Goal: Task Accomplishment & Management: Complete application form

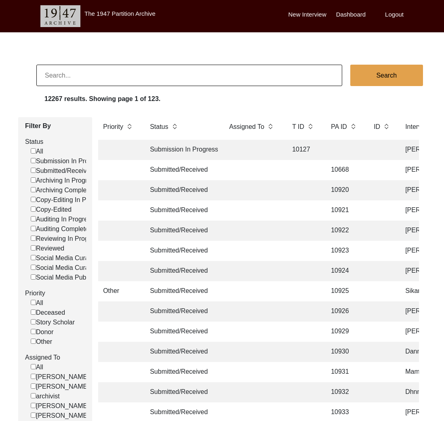
click at [149, 74] on input at bounding box center [189, 75] width 306 height 21
paste input "Usman Sohail"
type input "Usman Sohail"
checkbox input "false"
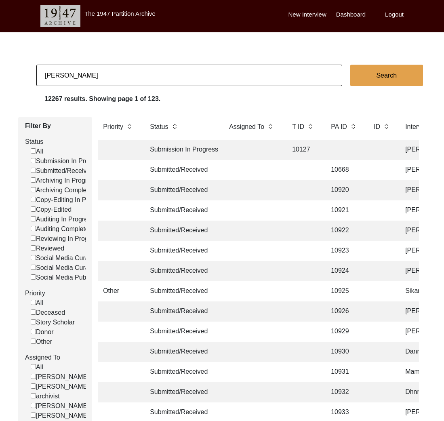
checkbox input "false"
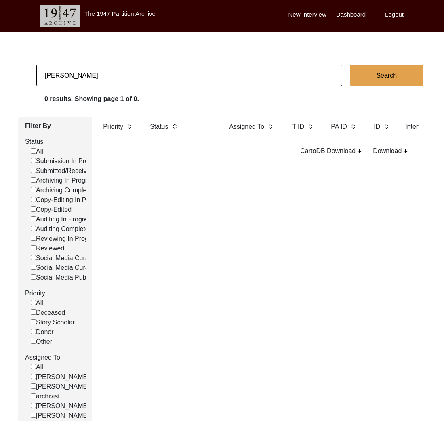
drag, startPoint x: 43, startPoint y: 76, endPoint x: 9, endPoint y: 77, distance: 34.0
click at [9, 77] on app-records-search "Usman Sohail Search 0 results. Showing page 1 of 0. Filter By Status All Submis…" at bounding box center [222, 251] width 444 height 372
click at [81, 78] on input "Usman Sohail" at bounding box center [189, 75] width 306 height 21
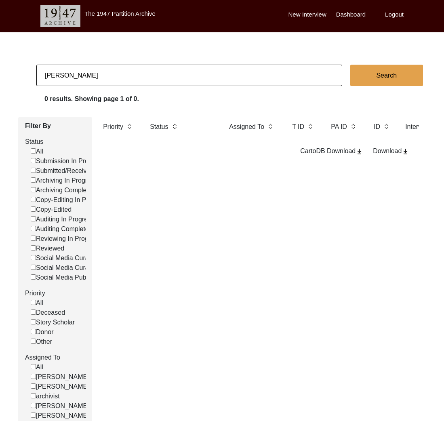
paste input "Ananya Grover:"
type input "Ananya Grover"
checkbox input "false"
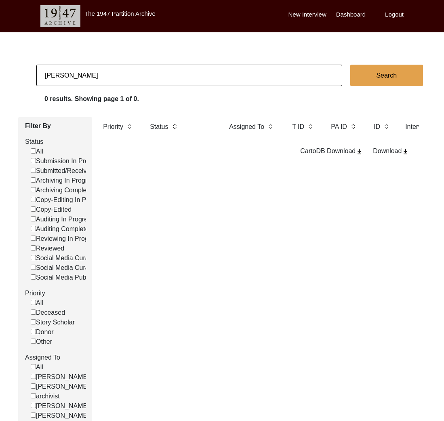
click at [35, 74] on app-records-search "Ananya Grover Search 0 results. Showing page 1 of 0. Filter By Status All Submi…" at bounding box center [222, 251] width 444 height 372
click at [135, 69] on input "Ananya Grover" at bounding box center [189, 75] width 306 height 21
click at [135, 68] on input "Ananya Grover" at bounding box center [189, 75] width 306 height 21
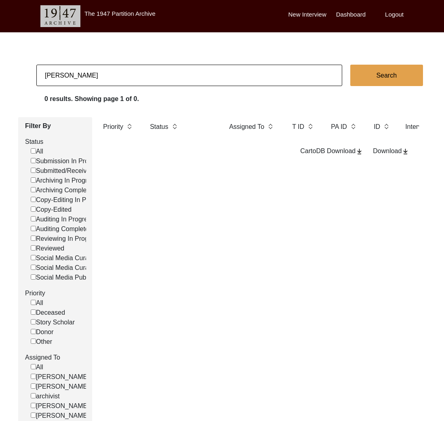
paste input "Dania Ashary:"
type input "Dania Ashary:"
checkbox input "false"
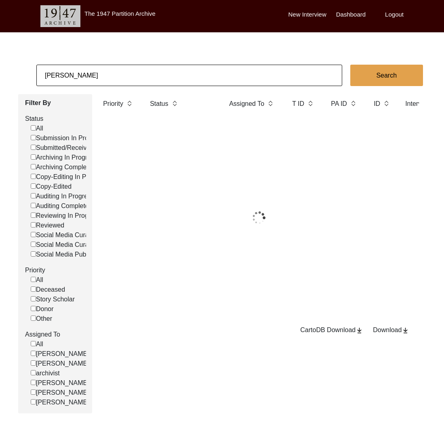
type input "Dania Ashary"
checkbox input "false"
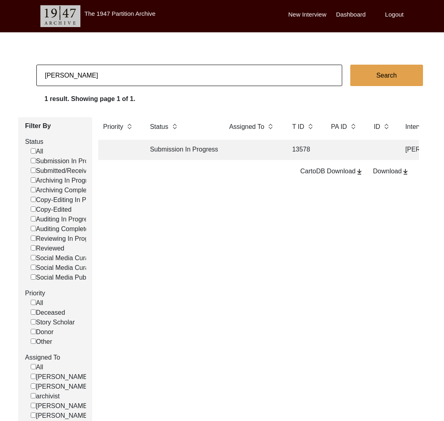
click at [246, 150] on td at bounding box center [252, 150] width 57 height 20
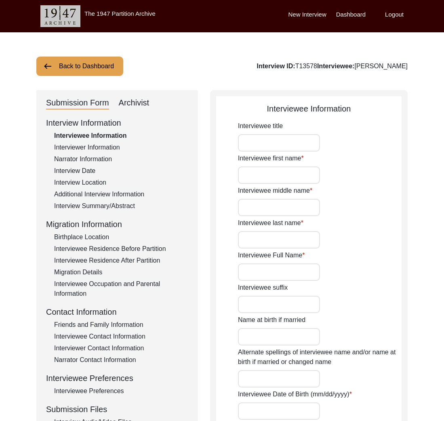
type input "Mr."
type input "Romesh"
type input "Chand"
type input "Puri"
type input "Romesh Chand Puri"
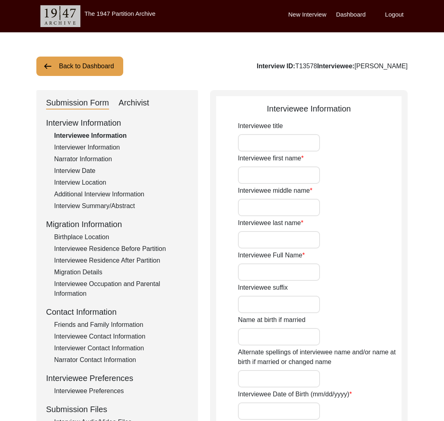
type input "10/16/1937"
type input "NA"
type input "87"
type input "[DEMOGRAPHIC_DATA]"
type input "No"
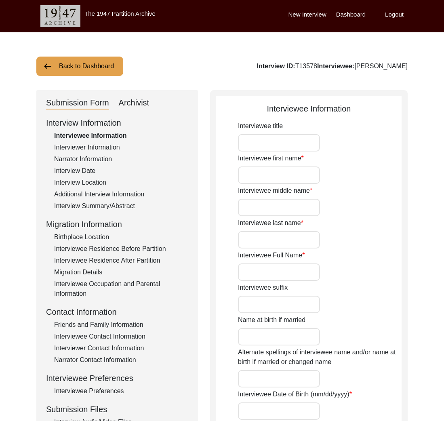
type textarea "NA"
type input "Punjabi/Hindi"
type input "[DEMOGRAPHIC_DATA]"
type input "Punjabi"
click at [103, 149] on div "Interviewer Information" at bounding box center [121, 148] width 134 height 10
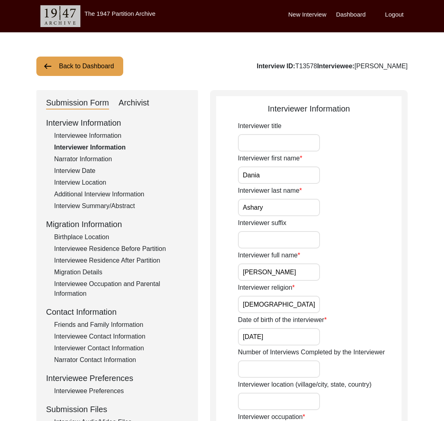
click at [101, 135] on div "Interviewee Information" at bounding box center [121, 136] width 134 height 10
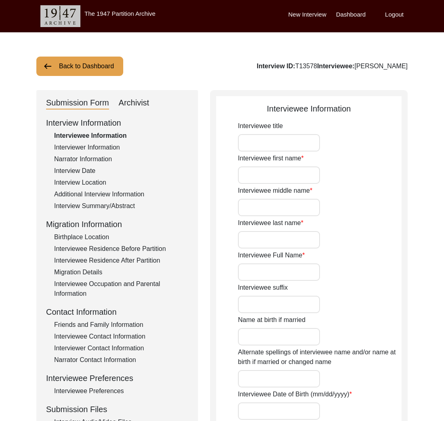
type input "Mr."
type input "Romesh"
type input "Chand"
type input "Puri"
type input "Romesh Chand Puri"
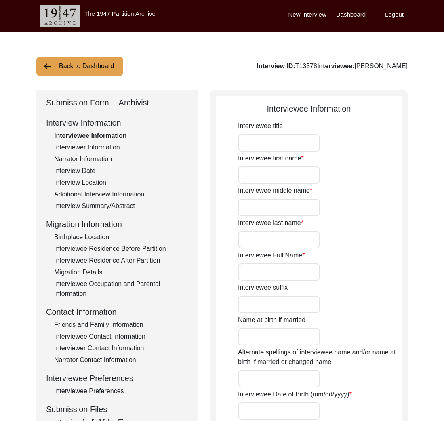
type input "10/16/1937"
type input "NA"
type input "87"
type input "[DEMOGRAPHIC_DATA]"
type input "No"
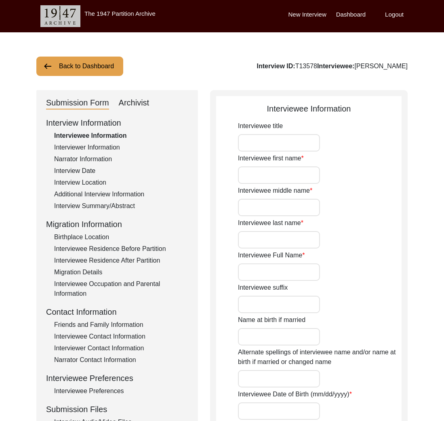
type textarea "NA"
type input "Punjabi/Hindi"
type input "[DEMOGRAPHIC_DATA]"
type input "Punjabi"
click at [102, 141] on div "Interview Information Interviewee Information Interviewer Information Narrator …" at bounding box center [117, 290] width 142 height 346
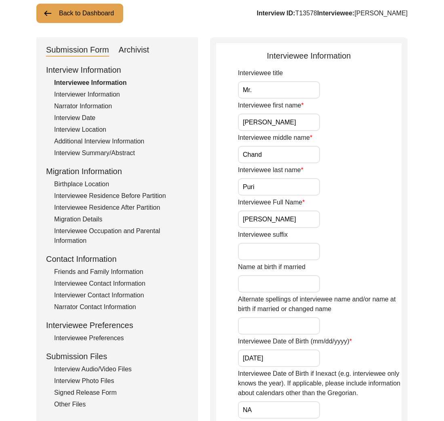
scroll to position [61, 0]
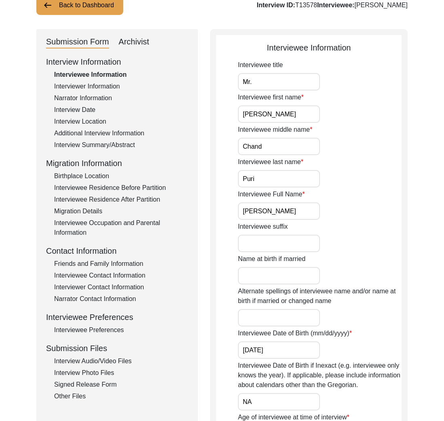
click at [89, 143] on div "Interview Summary/Abstract" at bounding box center [121, 145] width 134 height 10
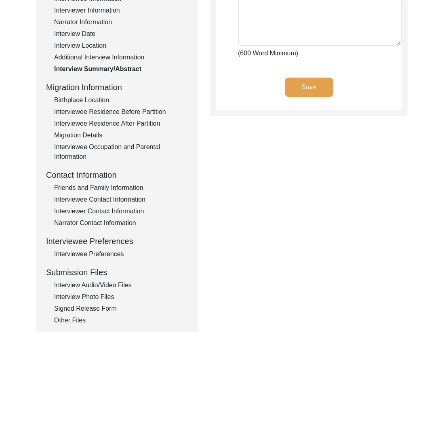
scroll to position [163, 0]
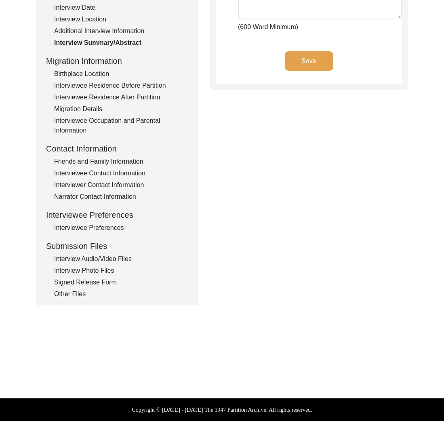
drag, startPoint x: 91, startPoint y: 249, endPoint x: 99, endPoint y: 262, distance: 15.2
click at [92, 247] on div "Submission Files" at bounding box center [117, 246] width 142 height 12
click at [99, 262] on div "Interview Audio/Video Files" at bounding box center [121, 259] width 134 height 10
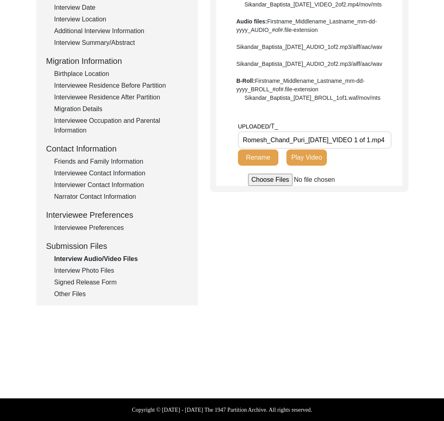
click at [100, 274] on div "Interview Photo Files" at bounding box center [121, 271] width 134 height 10
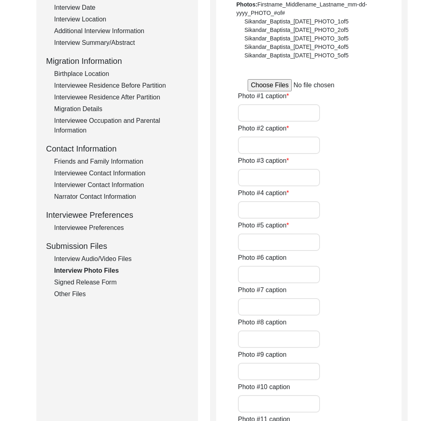
click at [95, 284] on div "Signed Release Form" at bounding box center [121, 283] width 134 height 10
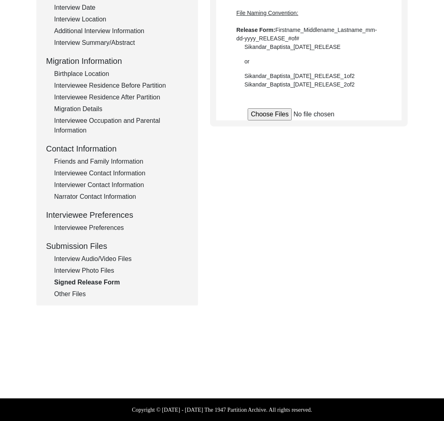
click at [78, 299] on div "Submission Form Archivist Interview Information Interviewee Information Intervi…" at bounding box center [117, 116] width 162 height 379
click at [78, 296] on div "Other Files" at bounding box center [121, 294] width 134 height 10
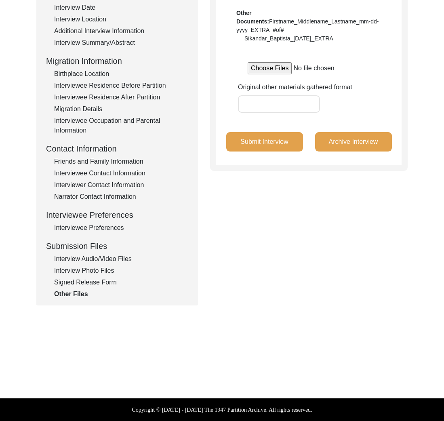
scroll to position [0, 0]
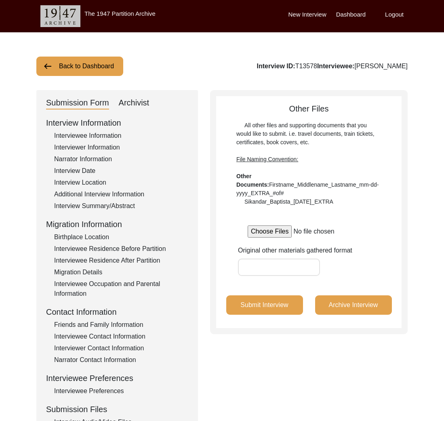
click at [87, 66] on button "Back to Dashboard" at bounding box center [79, 66] width 87 height 19
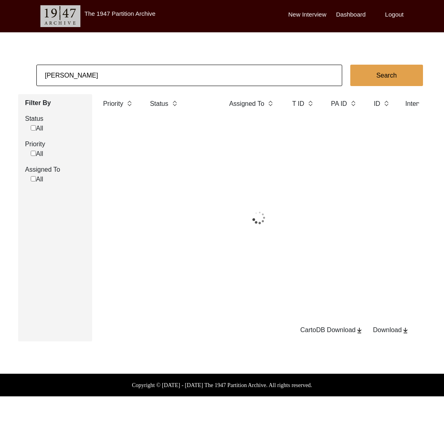
click at [98, 76] on input "Dania Ashary" at bounding box center [189, 75] width 306 height 21
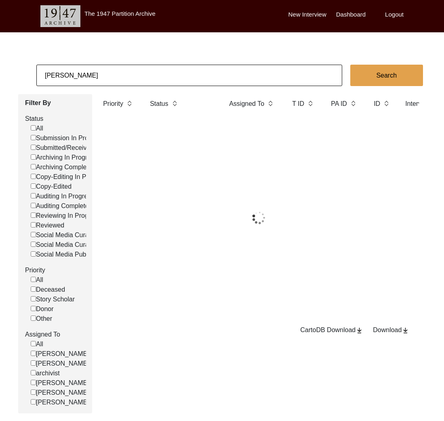
click at [98, 76] on input "Dania Ashary" at bounding box center [189, 75] width 306 height 21
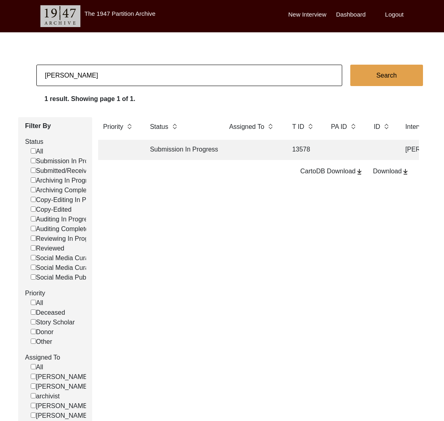
click at [98, 76] on input "Dania Ashary" at bounding box center [189, 75] width 306 height 21
paste input "Rakshika Kaur Bansal:"
type input "Rakshika Kaur Bansal:"
checkbox input "false"
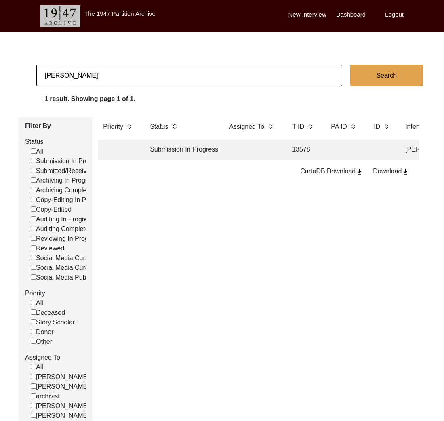
checkbox input "false"
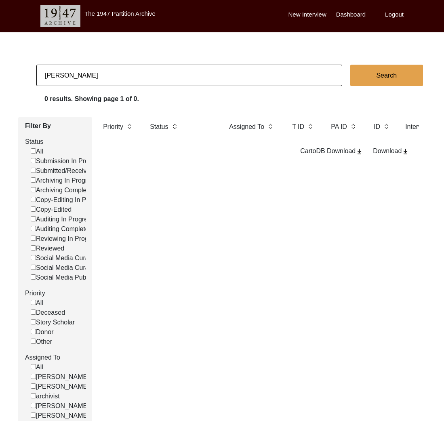
type input "Rakshika Kaur Bansal"
checkbox input "false"
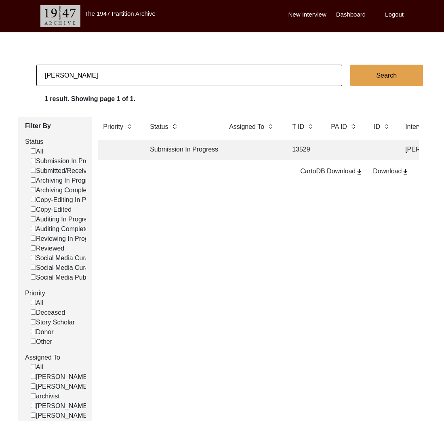
click at [162, 78] on input "Rakshika Kaur Bansal" at bounding box center [189, 75] width 306 height 21
type input "Mandeep Kaur Puri"
checkbox input "false"
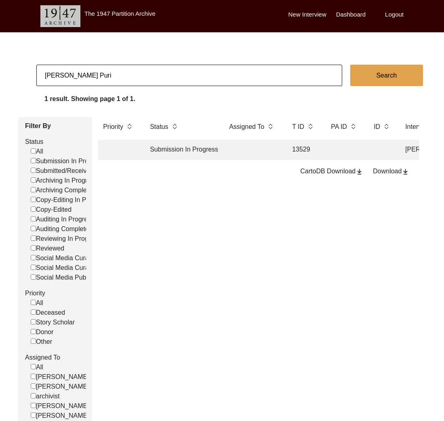
checkbox input "false"
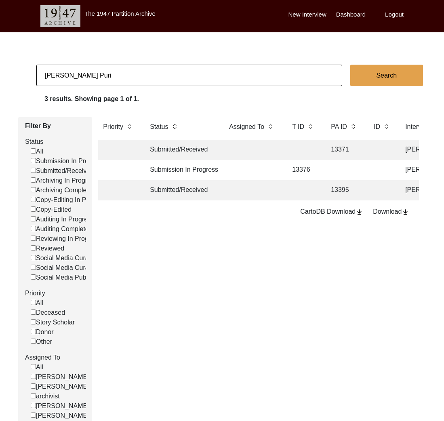
click at [90, 76] on input "Mandeep Kaur Puri" at bounding box center [189, 75] width 306 height 21
paste input "11413,"
type input "11413"
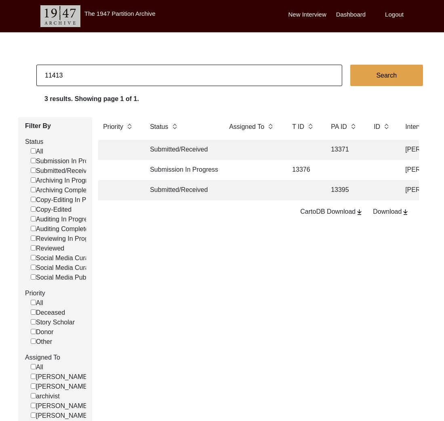
checkbox input "false"
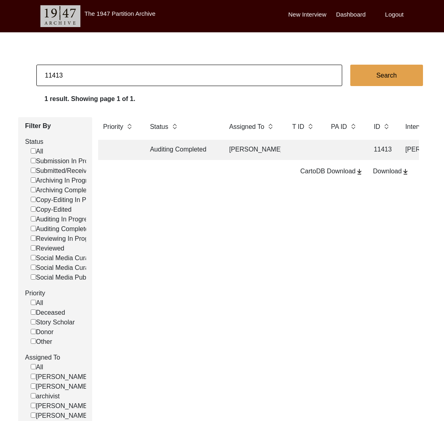
click at [154, 151] on td "Auditing Completed" at bounding box center [181, 150] width 73 height 20
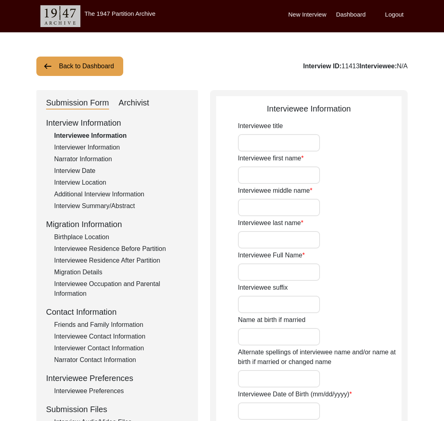
type input "Mrs."
type input "Maryam"
type input "N/A"
type input "Bibi"
type input "Maryam Bibi"
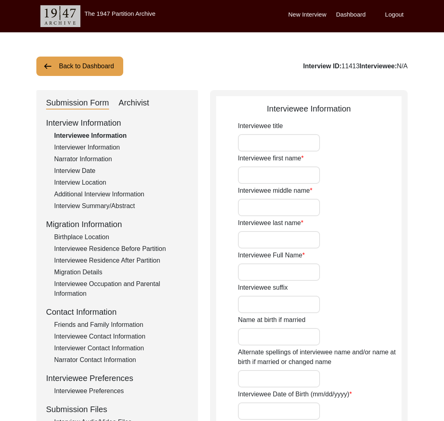
type input "N/A"
type input "Maryam"
type input "1938"
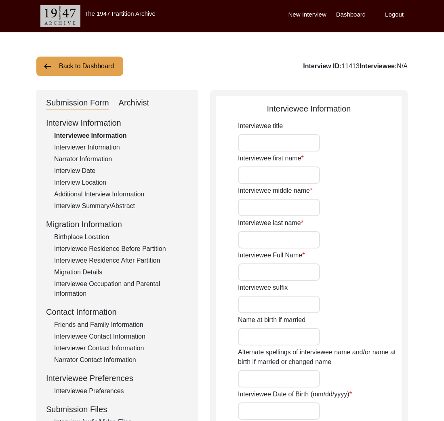
type input "87"
type input "[DEMOGRAPHIC_DATA]"
type input "N/A"
type textarea "N/A"
type input "Mewati"
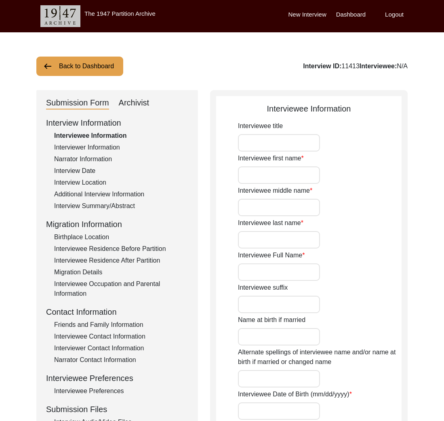
type input "Rohteki"
type input "[DEMOGRAPHIC_DATA]"
type input "Rajput Meo"
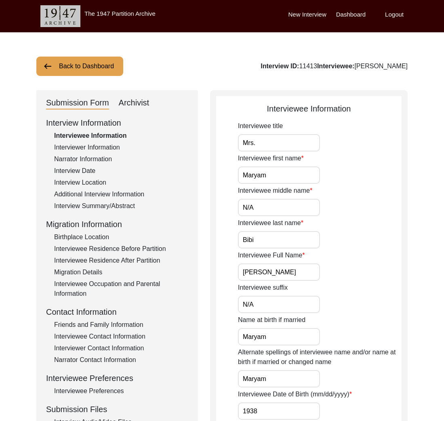
click at [93, 150] on div "Interviewer Information" at bounding box center [121, 148] width 134 height 10
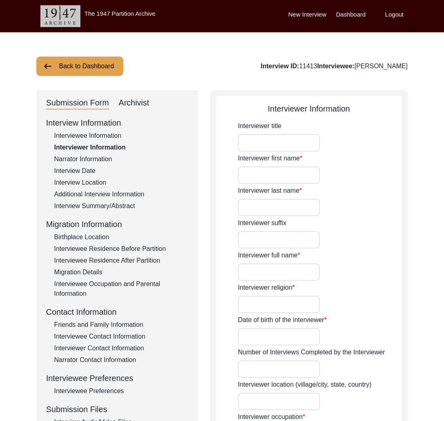
type input "Mr."
type input "Muhammad"
type input "Sarfraz"
type input "N/A"
type input "[PERSON_NAME]"
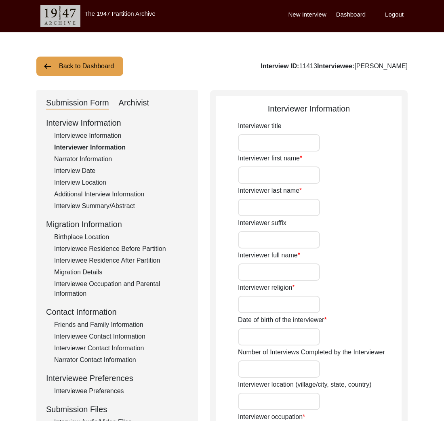
type input "[DEMOGRAPHIC_DATA]"
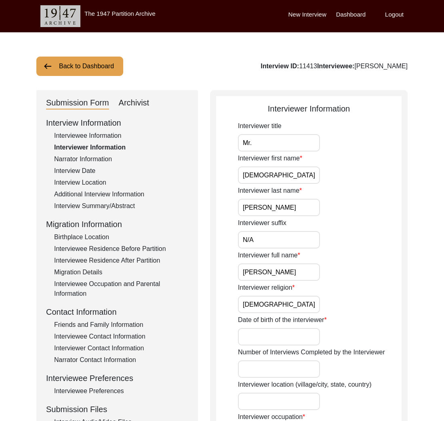
type input "10/01/1961"
type input "Shorkot City, Punjab, Pakistan"
type input "Retired Govt Servant"
type input "Mr."
type input "Muhammad"
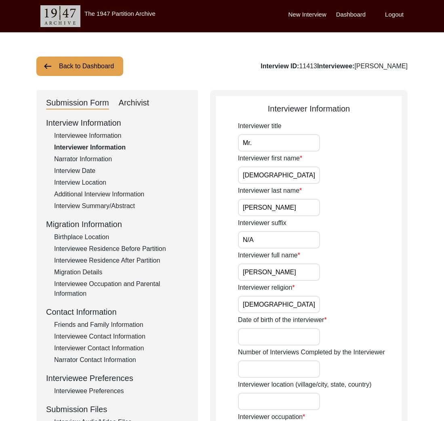
type input "Sarfraz"
type input "N/A"
type input "[PERSON_NAME]"
type input "Advanced Oral Historian"
type textarea "A graduate in the subjects of education and Islamic history."
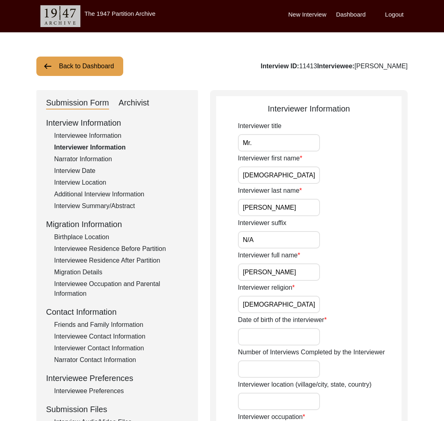
type input "Punjabi"
type input "Rohtaki"
type textarea "N/A"
click at [97, 160] on div "Narrator Information" at bounding box center [121, 159] width 134 height 10
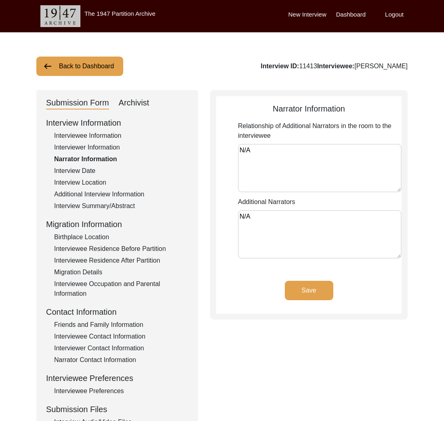
click at [103, 174] on div "Interview Date" at bounding box center [121, 171] width 134 height 10
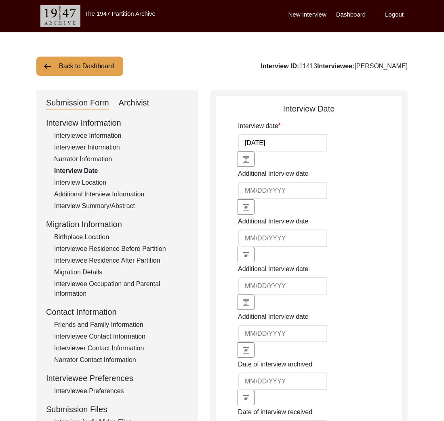
click at [97, 186] on div "Interview Location" at bounding box center [121, 183] width 134 height 10
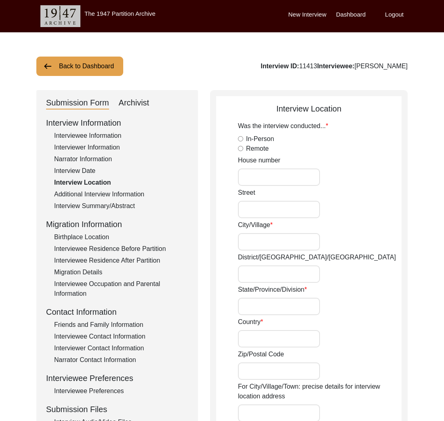
radio input "true"
type input "N/A"
type input "Mohalla Mughal Pura, Mohajir colony"
type input "Bahawalpur"
type input "Bahawalpur/Bahawalpur"
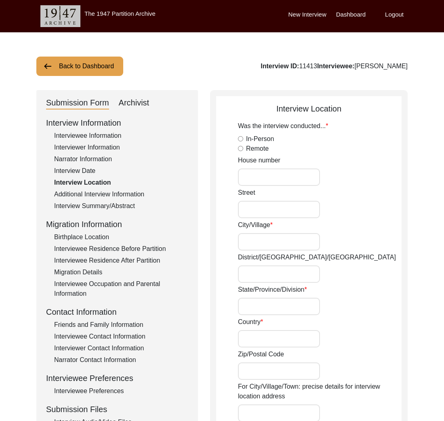
type input "Punjab"
type input "[GEOGRAPHIC_DATA]"
type input "63100"
type input "Mohajir Colony/ Bahawalpur"
type input "Bahawalpur, Punjab, Pakistan"
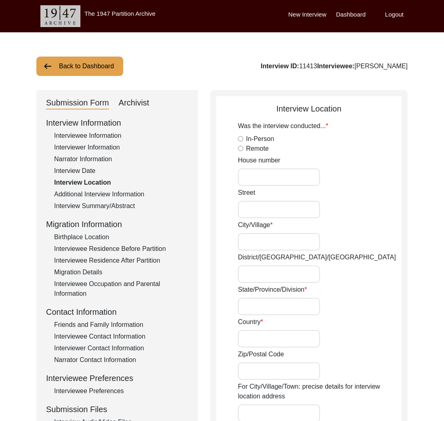
type input "29.3544"
type input "71.6911"
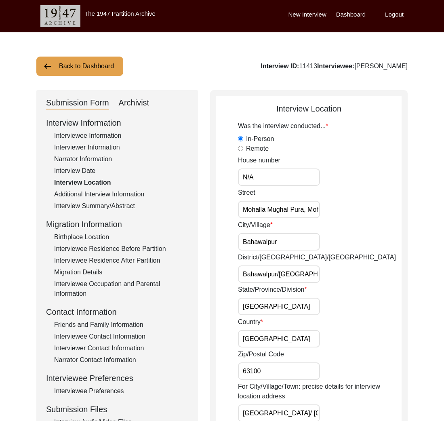
click at [105, 197] on div "Additional Interview Information" at bounding box center [121, 195] width 134 height 10
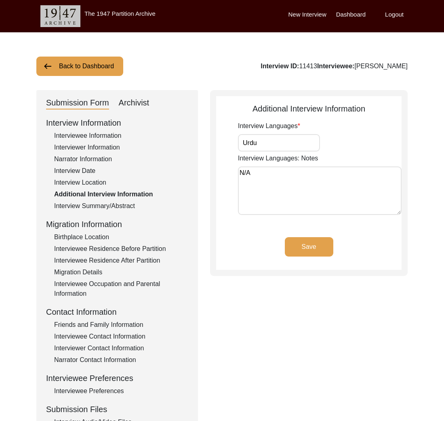
click at [106, 204] on div "Interview Summary/Abstract" at bounding box center [121, 206] width 134 height 10
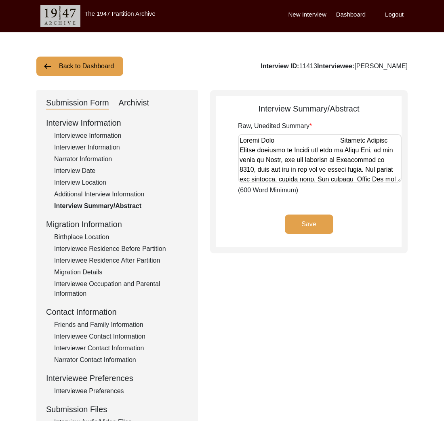
click at [105, 235] on div "Birthplace Location" at bounding box center [121, 237] width 134 height 10
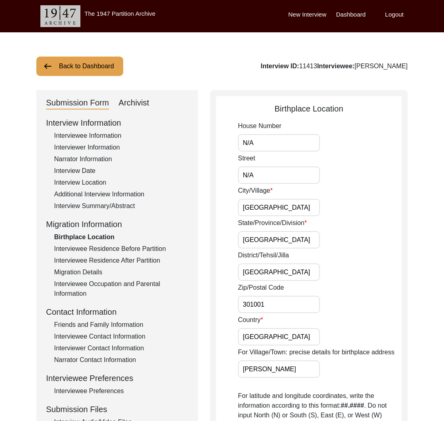
drag, startPoint x: 120, startPoint y: 247, endPoint x: 124, endPoint y: 254, distance: 8.9
click at [120, 247] on div "Interviewee Residence Before Partition" at bounding box center [121, 249] width 134 height 10
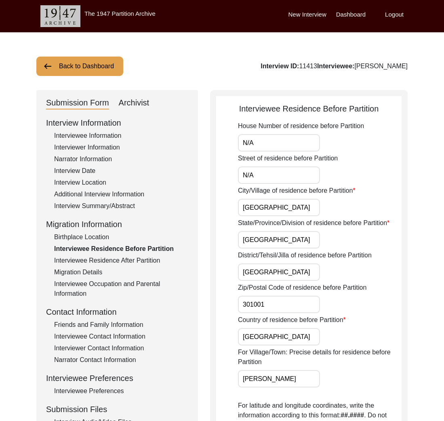
click at [124, 255] on div "Interview Information Interviewee Information Interviewer Information Narrator …" at bounding box center [117, 290] width 142 height 346
click at [116, 264] on div "Interviewee Residence After Partition" at bounding box center [121, 261] width 134 height 10
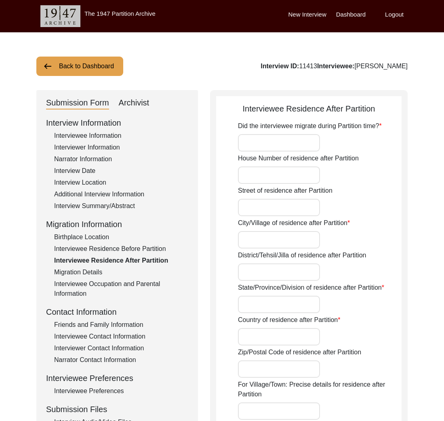
type input "Yes"
type input "N/A"
type input "Bahawalpur"
type input "Bahawalpur/Bahawalpur"
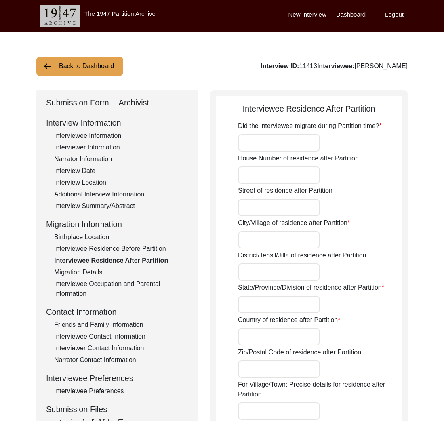
type input "Punjab"
type input "[GEOGRAPHIC_DATA]"
type input "63100"
type input "Bahawalpur"
type input "Bahawalpur, Punjab, Pakistan"
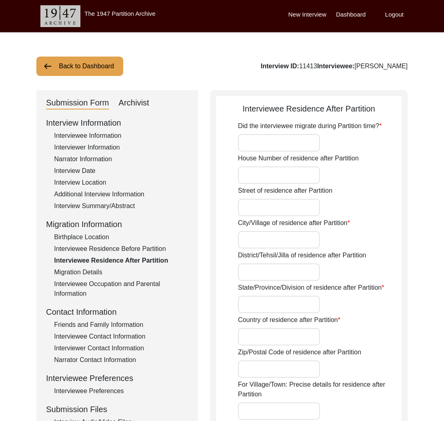
type input "29.3544"
type input "71.6911"
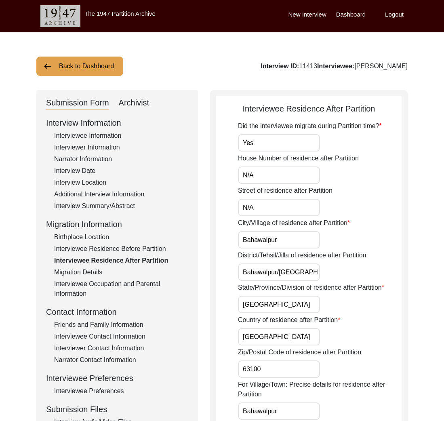
click at [103, 275] on div "Migration Details" at bounding box center [121, 273] width 134 height 10
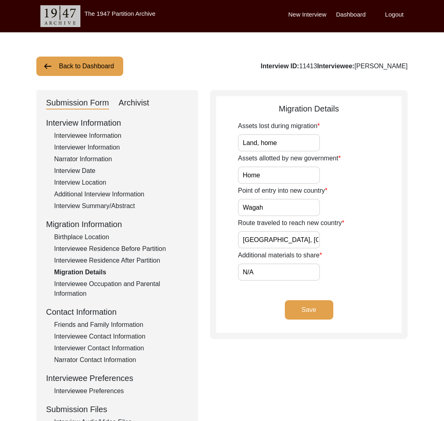
click at [101, 287] on div "Interviewee Occupation and Parental Information" at bounding box center [121, 288] width 134 height 19
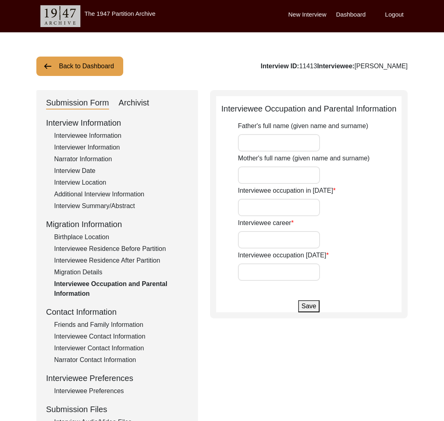
type input "Chhujo"
type input "Naziree"
type input "House Girl"
type input "House wife"
type input "Retired"
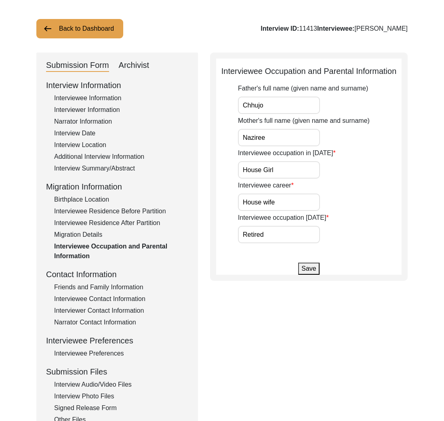
scroll to position [50, 0]
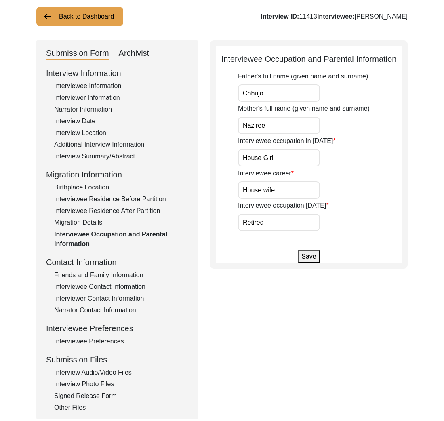
drag, startPoint x: 112, startPoint y: 275, endPoint x: 120, endPoint y: 293, distance: 20.1
click at [112, 276] on div "Friends and Family Information" at bounding box center [121, 275] width 134 height 10
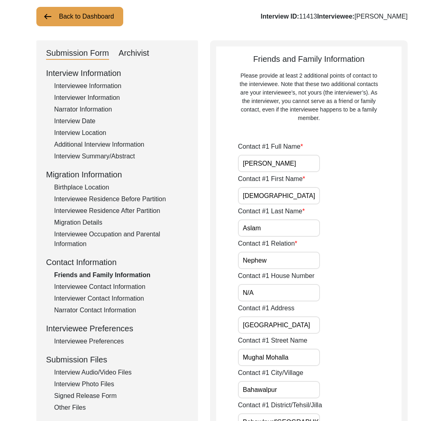
click at [120, 293] on div "Interview Information Interviewee Information Interviewer Information Narrator …" at bounding box center [117, 240] width 142 height 346
click at [116, 287] on div "Interviewee Contact Information" at bounding box center [121, 287] width 134 height 10
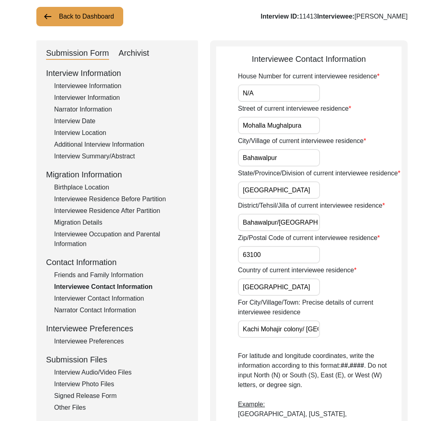
click at [118, 301] on div "Interviewer Contact Information" at bounding box center [121, 299] width 134 height 10
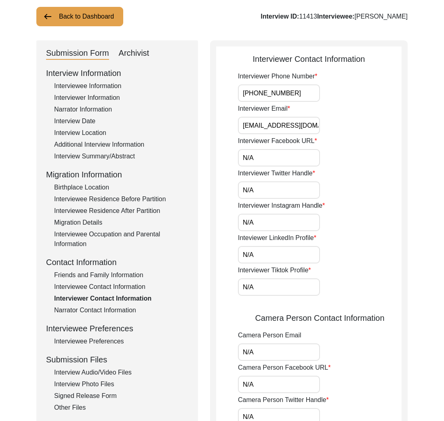
click at [118, 310] on div "Narrator Contact Information" at bounding box center [121, 311] width 134 height 10
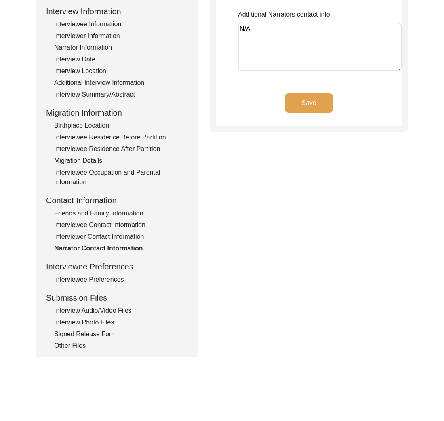
scroll to position [163, 0]
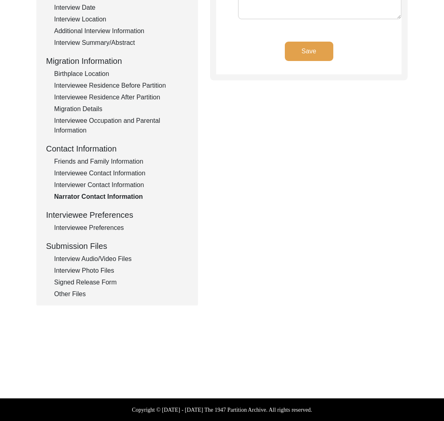
click at [108, 232] on div "Interviewee Preferences" at bounding box center [121, 228] width 134 height 10
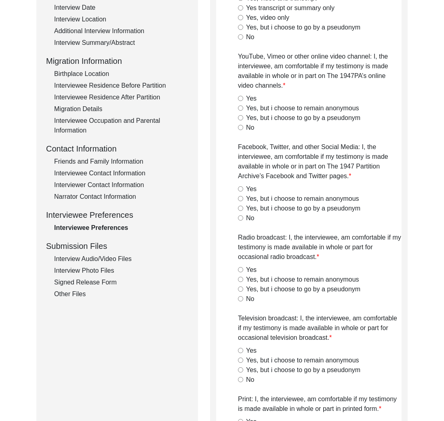
radio input "true"
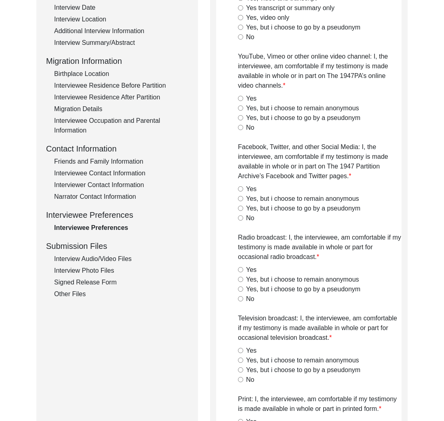
radio input "true"
type textarea "N/A"
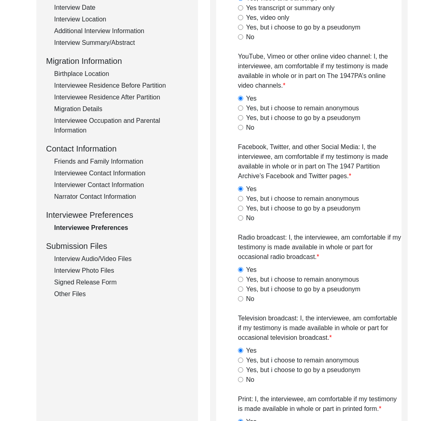
click at [116, 266] on div "Interview Photo Files" at bounding box center [121, 271] width 134 height 10
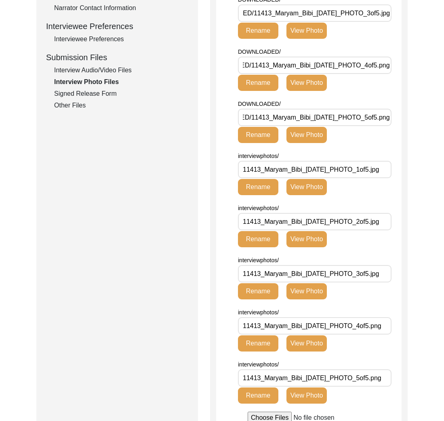
scroll to position [323, 0]
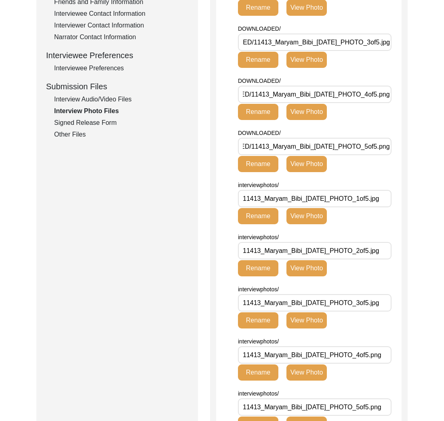
click at [313, 167] on button "View Photo" at bounding box center [307, 164] width 40 height 16
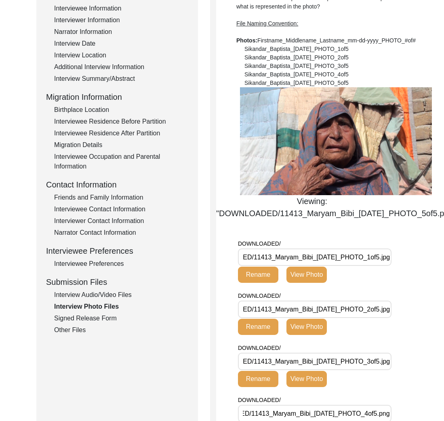
scroll to position [172, 0]
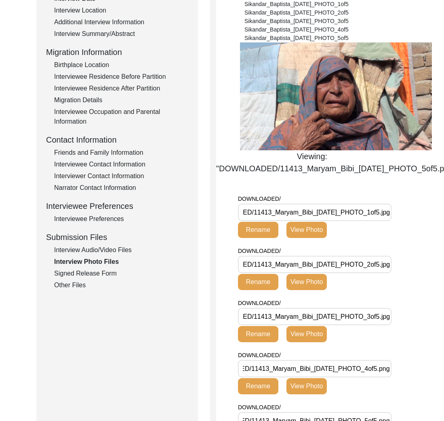
click at [315, 234] on button "View Photo" at bounding box center [307, 230] width 40 height 16
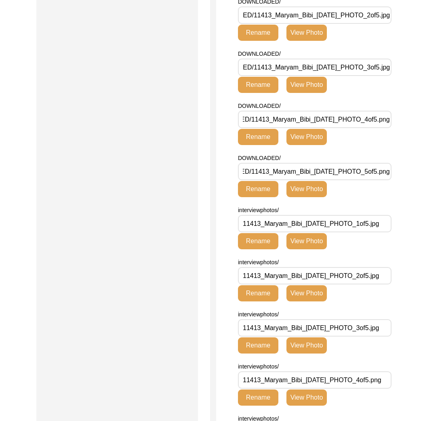
scroll to position [695, 0]
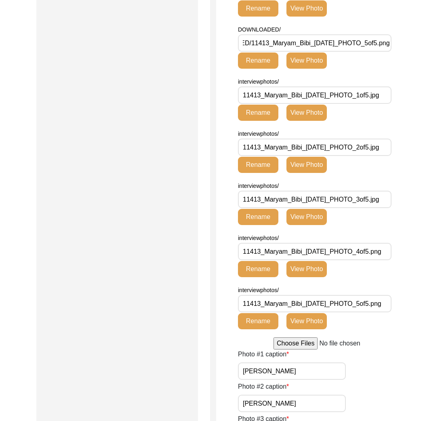
click at [312, 209] on button "View Photo" at bounding box center [307, 217] width 40 height 16
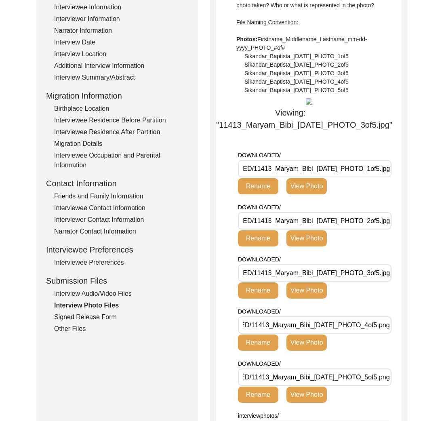
scroll to position [243, 0]
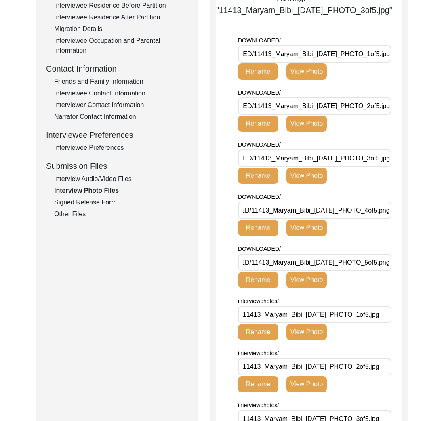
click at [307, 232] on button "View Photo" at bounding box center [307, 228] width 40 height 16
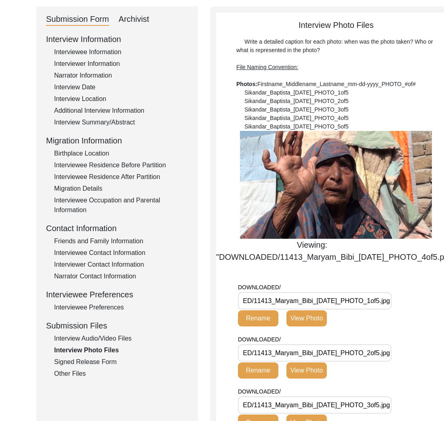
scroll to position [91, 0]
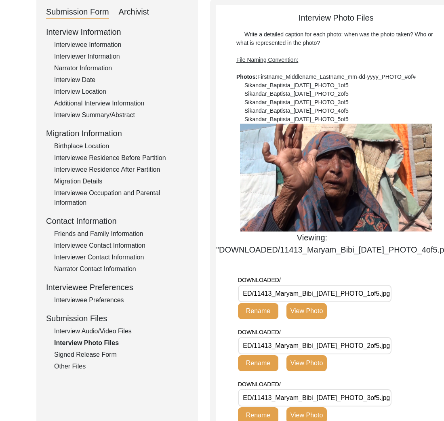
click at [97, 362] on div "Other Files" at bounding box center [121, 367] width 134 height 10
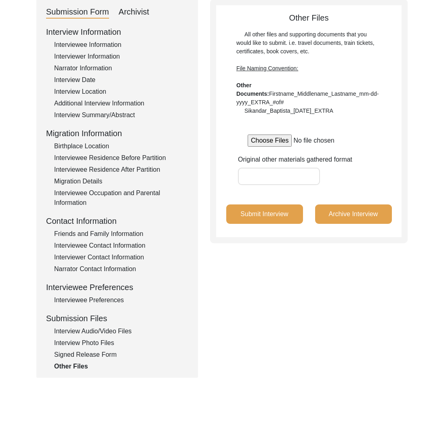
click at [97, 355] on div "Signed Release Form" at bounding box center [121, 355] width 134 height 10
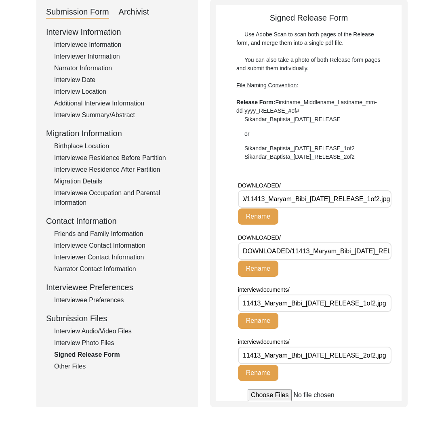
scroll to position [0, 0]
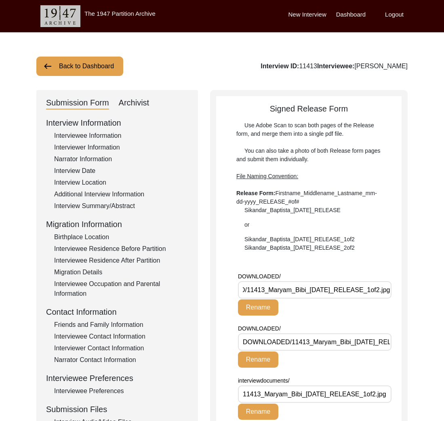
click at [136, 102] on div "Archivist" at bounding box center [134, 103] width 31 height 13
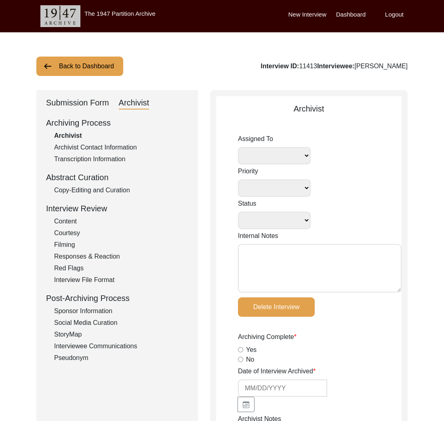
select select
select select "Auditing Completed"
type textarea "October 10, 2025 Victoria: Assigned to Brianna to audit. Due 10/19/2025. Februa…"
radio input "true"
type input "3/5/2025"
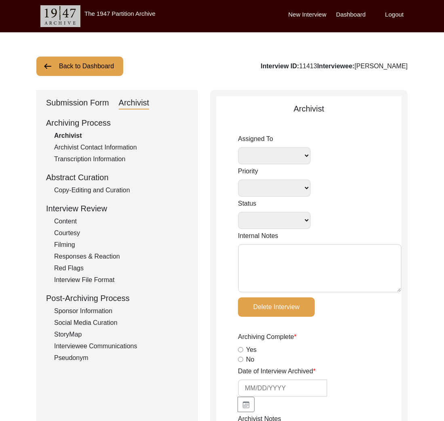
type textarea "March 5, 2025 Redaya: Across metadata: removed extra spaces Interviewee Informa…"
type input "10/13/2025"
type input "N/A"
radio input "true"
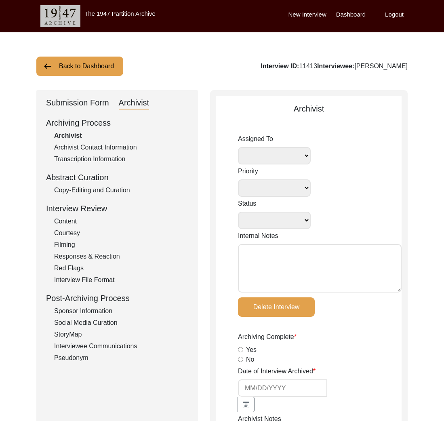
radio input "true"
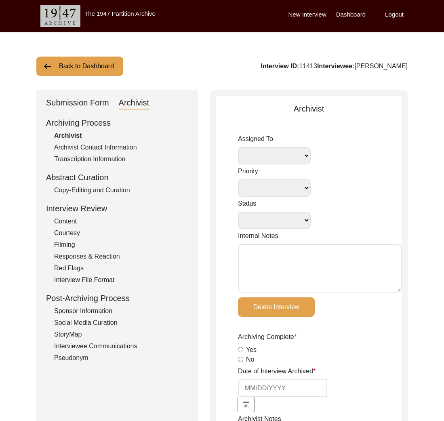
radio input "true"
type input "0:47:39"
radio input "true"
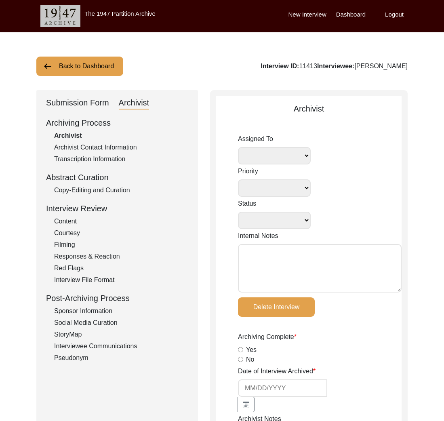
radio input "true"
type input "22"
radio input "true"
type textarea "B-roll length: 0:01:07"
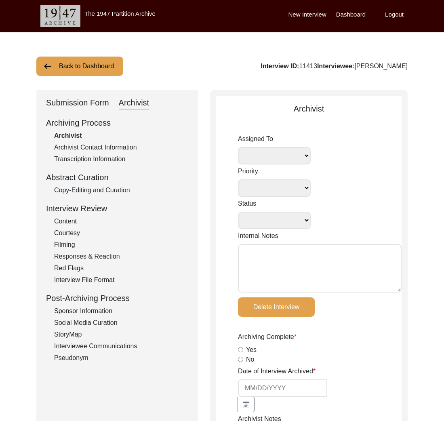
type input "MTS"
type input "6.3 GB"
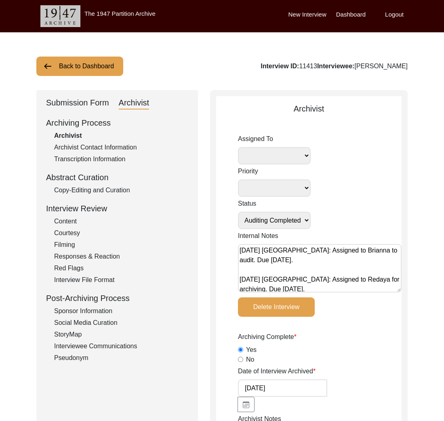
select select "442"
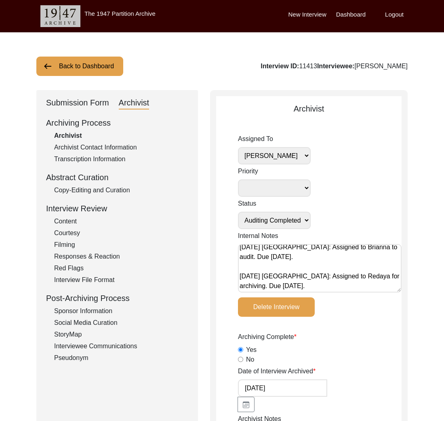
click at [90, 70] on button "Back to Dashboard" at bounding box center [79, 66] width 87 height 19
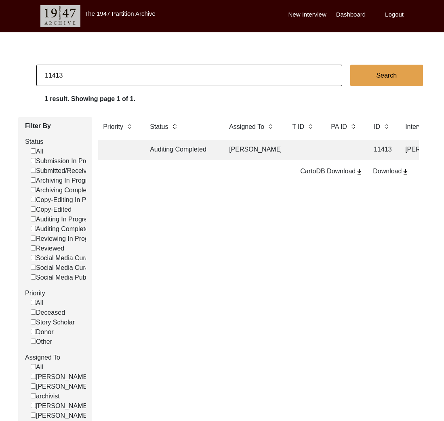
drag, startPoint x: 59, startPoint y: 76, endPoint x: 85, endPoint y: 76, distance: 26.7
click at [84, 76] on input "11413" at bounding box center [189, 75] width 306 height 21
type input "11417"
checkbox input "false"
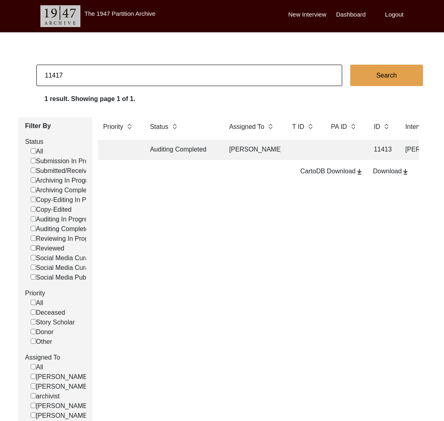
checkbox input "false"
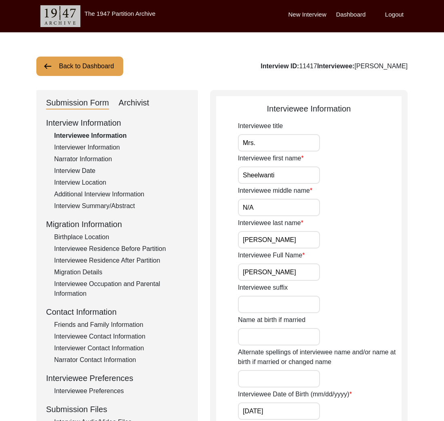
scroll to position [49, 0]
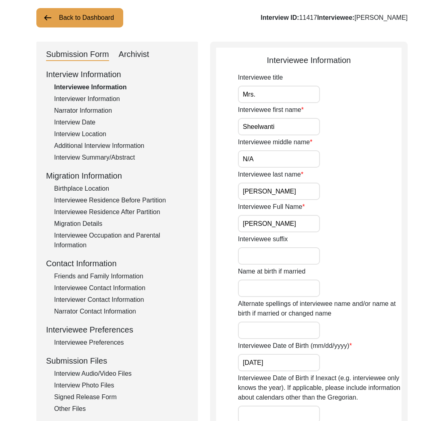
click at [95, 104] on div "Interview Information Interviewee Information Interviewer Information Narrator …" at bounding box center [117, 241] width 142 height 346
click at [95, 101] on div "Interviewer Information" at bounding box center [121, 99] width 134 height 10
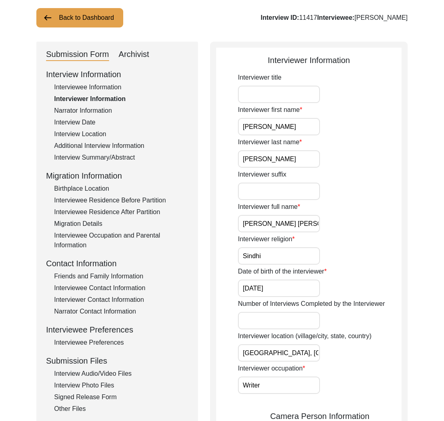
click at [97, 112] on div "Narrator Information" at bounding box center [121, 111] width 134 height 10
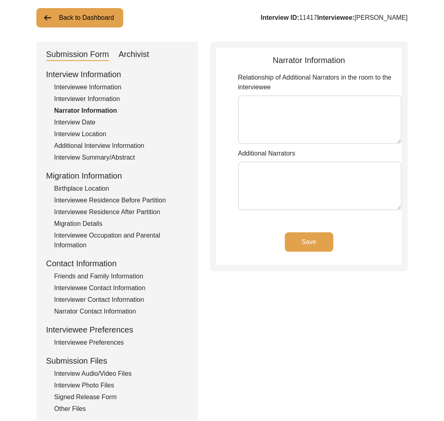
click at [95, 123] on div "Interview Date" at bounding box center [121, 123] width 134 height 10
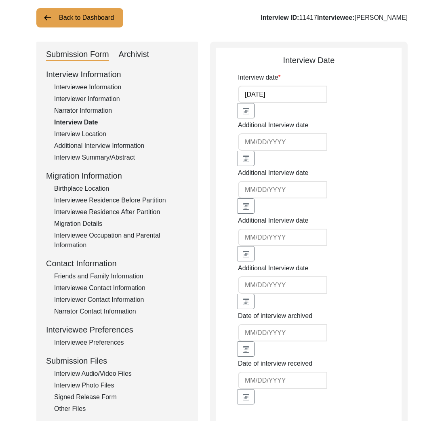
click at [99, 131] on div "Interview Location" at bounding box center [121, 134] width 134 height 10
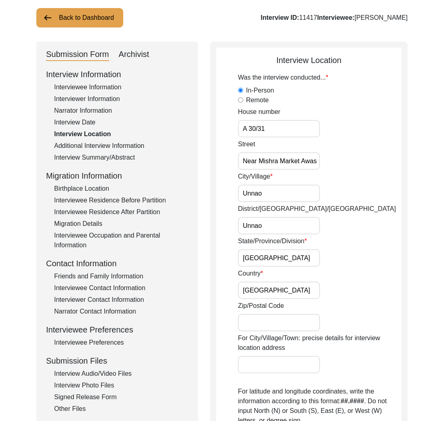
click at [100, 140] on div "Interview Information Interviewee Information Interviewer Information Narrator …" at bounding box center [117, 241] width 142 height 346
click at [104, 153] on div "Interview Summary/Abstract" at bounding box center [121, 158] width 134 height 10
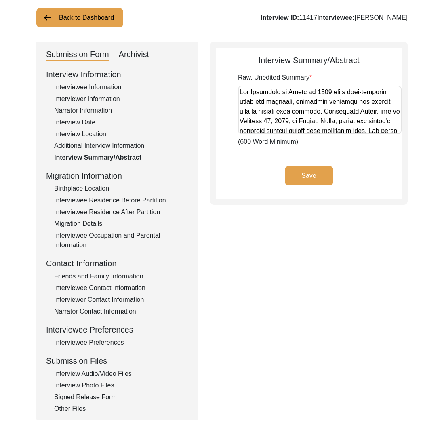
click at [105, 146] on div "Additional Interview Information" at bounding box center [121, 146] width 134 height 10
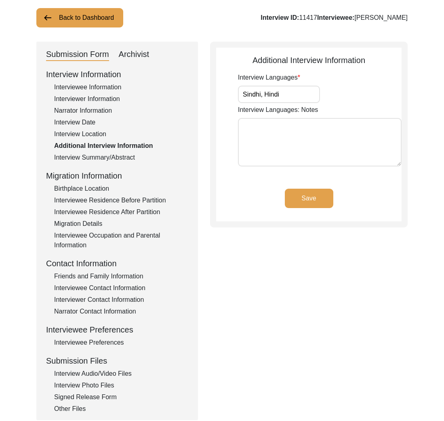
click at [97, 186] on div "Birthplace Location" at bounding box center [121, 189] width 134 height 10
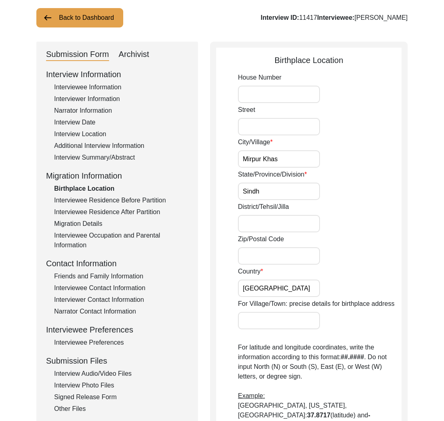
click at [99, 158] on div "Interview Summary/Abstract" at bounding box center [121, 158] width 134 height 10
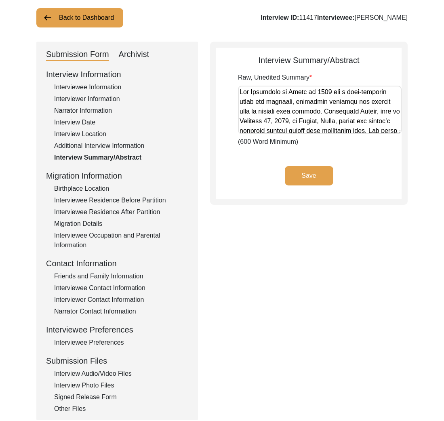
click at [102, 200] on div "Interviewee Residence Before Partition" at bounding box center [121, 201] width 134 height 10
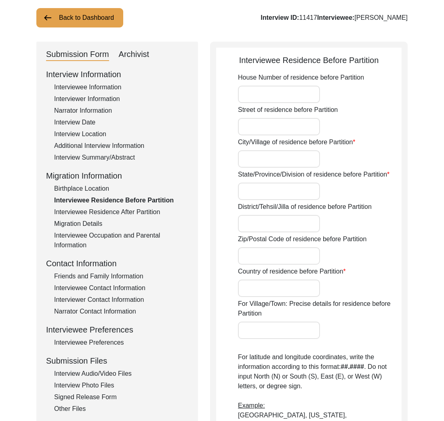
type input "Mirpur Khas"
type input "Sindh"
type input "[GEOGRAPHIC_DATA]"
type input "Mirpur Khas, Sindh, Pakistan"
type input "25.5065"
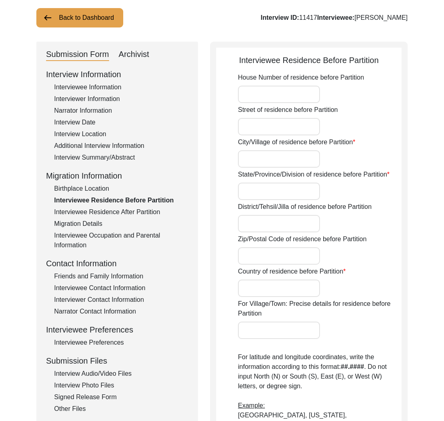
type input "69.0136"
click at [103, 210] on div "Interviewee Residence After Partition" at bounding box center [121, 212] width 134 height 10
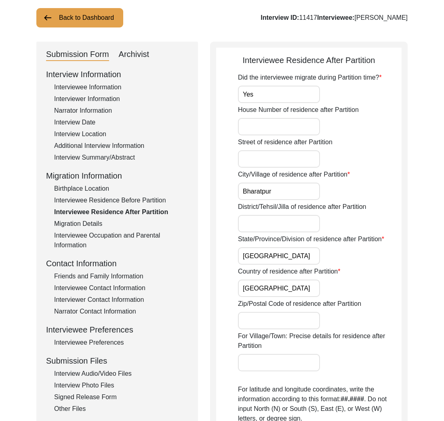
click at [100, 194] on div "Interview Information Interviewee Information Interviewer Information Narrator …" at bounding box center [117, 241] width 142 height 346
click at [97, 211] on div "Interviewee Residence After Partition" at bounding box center [121, 212] width 134 height 10
click at [93, 227] on div "Migration Details" at bounding box center [121, 224] width 134 height 10
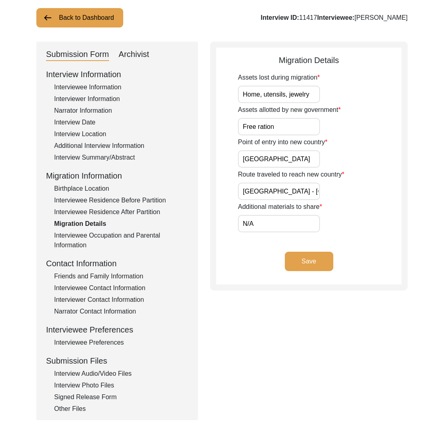
click at [93, 234] on div "Interviewee Occupation and Parental Information" at bounding box center [121, 240] width 134 height 19
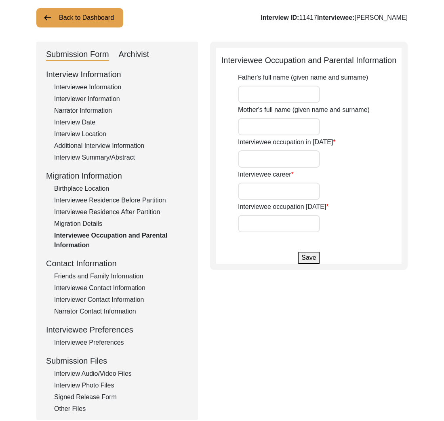
type input "Hotchand"
type input "Ucchi Bai"
type input "Student"
type input "House wife"
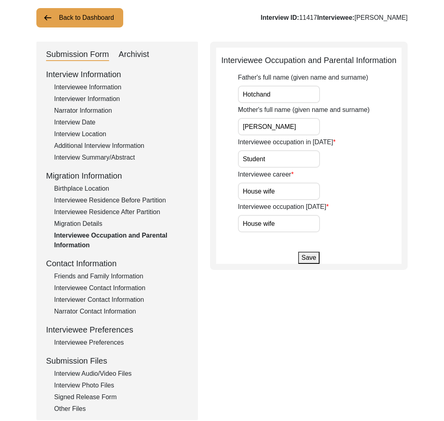
click at [103, 283] on div "Interviewee Contact Information" at bounding box center [121, 288] width 134 height 10
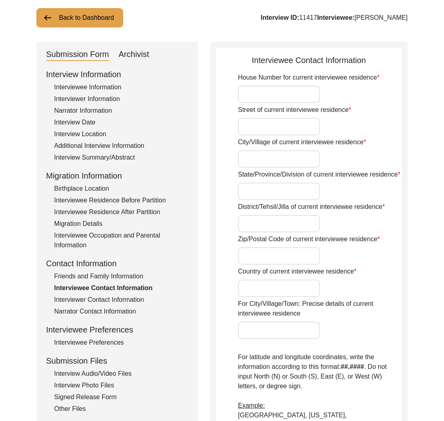
type input "A 30/31"
type input "Near Mishra Market Awas Vikas"
type input "Unnao"
type input "Uttar Pradesh"
type input "Unnao"
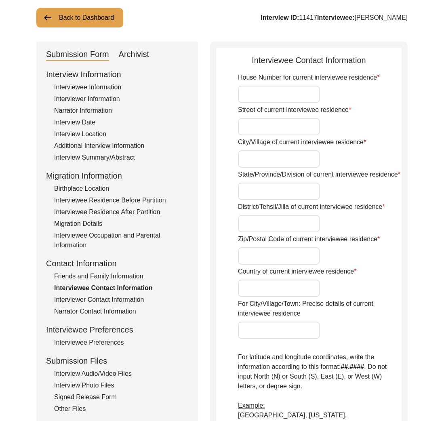
type input "209801"
type input "[GEOGRAPHIC_DATA]"
type input "Unnao, Uttar Pradesh, India"
type input "26.5393"
type input "80.4878"
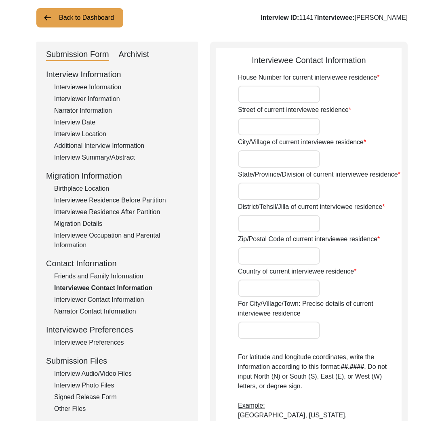
type input "+91 9415330123"
type input "N/A"
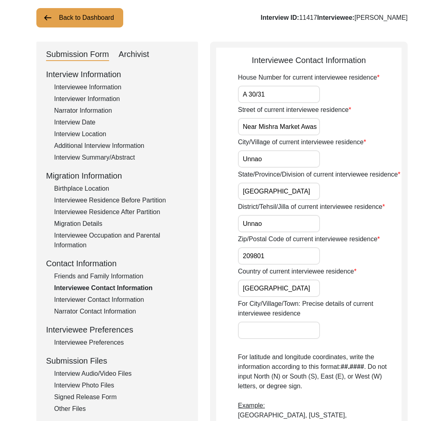
drag, startPoint x: 112, startPoint y: 278, endPoint x: 112, endPoint y: 296, distance: 17.4
click at [112, 279] on div "Friends and Family Information" at bounding box center [121, 277] width 134 height 10
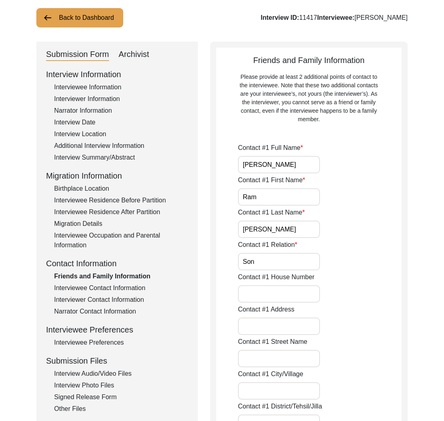
click at [112, 296] on div "Interviewer Contact Information" at bounding box center [121, 300] width 134 height 10
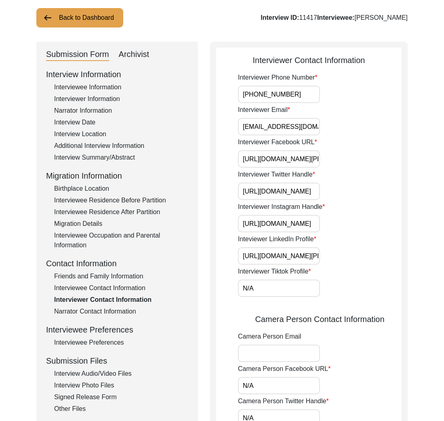
click at [104, 276] on div "Friends and Family Information" at bounding box center [121, 277] width 134 height 10
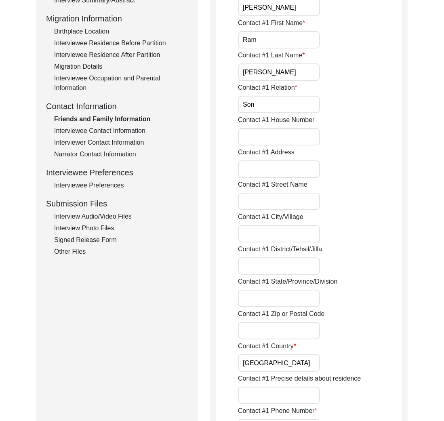
scroll to position [103, 0]
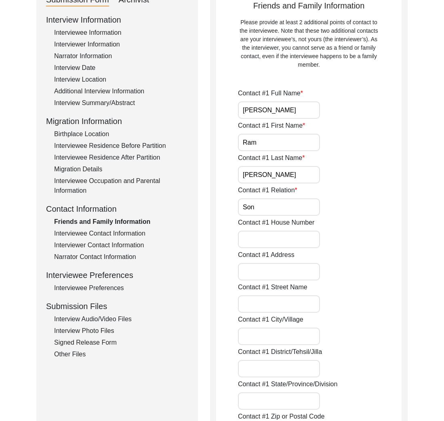
click at [110, 234] on div "Interviewee Contact Information" at bounding box center [121, 234] width 134 height 10
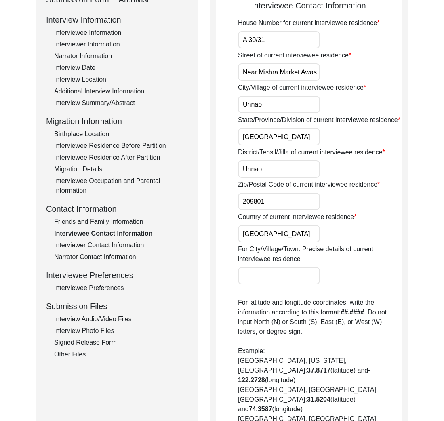
click at [109, 251] on div "Interview Information Interviewee Information Interviewer Information Narrator …" at bounding box center [117, 187] width 142 height 346
drag, startPoint x: 108, startPoint y: 254, endPoint x: 104, endPoint y: 286, distance: 32.2
click at [108, 255] on div "Narrator Contact Information" at bounding box center [121, 257] width 134 height 10
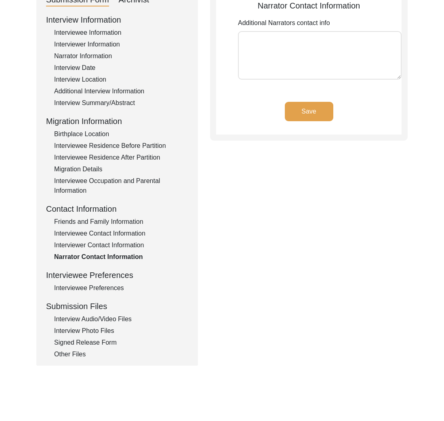
click at [99, 291] on div "Interviewee Preferences" at bounding box center [121, 288] width 134 height 10
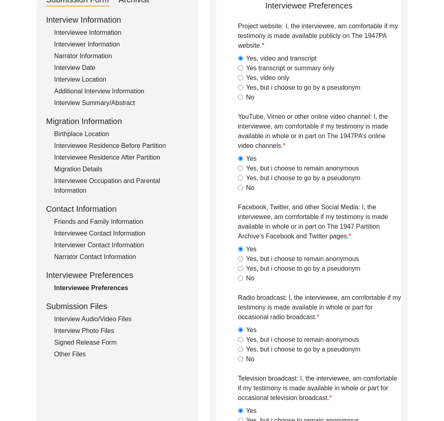
click at [100, 322] on div "Interview Audio/Video Files" at bounding box center [121, 319] width 134 height 10
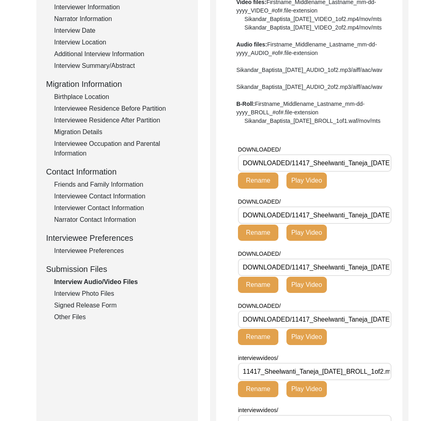
scroll to position [150, 0]
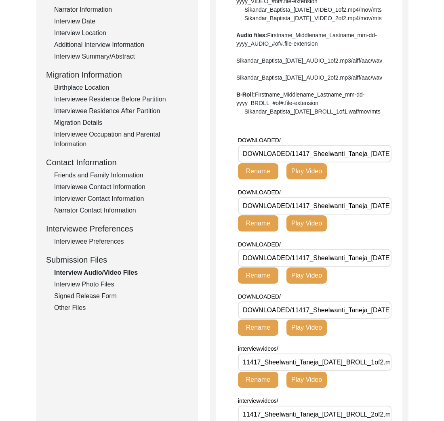
click at [105, 282] on div "Interview Photo Files" at bounding box center [121, 285] width 134 height 10
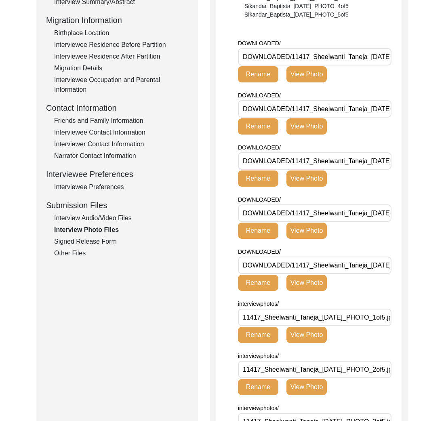
scroll to position [105, 0]
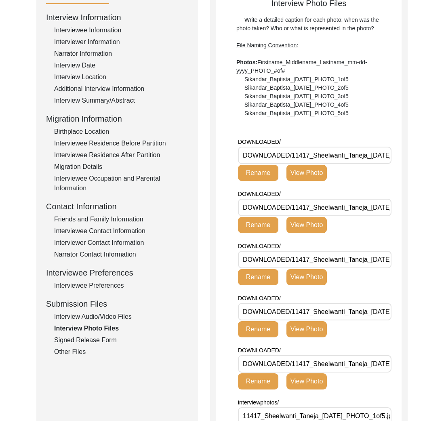
click at [74, 344] on div "Signed Release Form" at bounding box center [121, 340] width 134 height 10
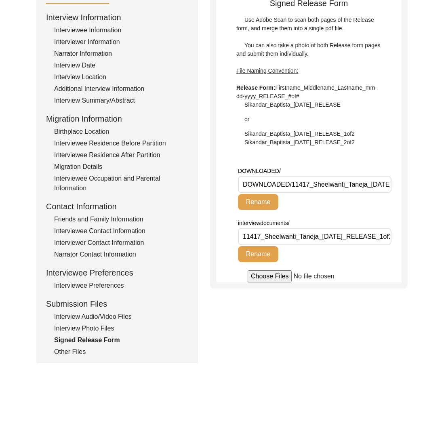
click at [72, 350] on div "Other Files" at bounding box center [121, 352] width 134 height 10
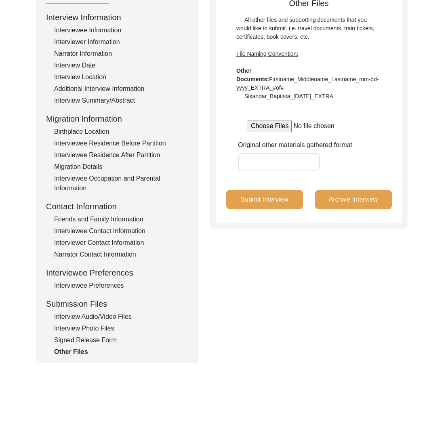
scroll to position [0, 0]
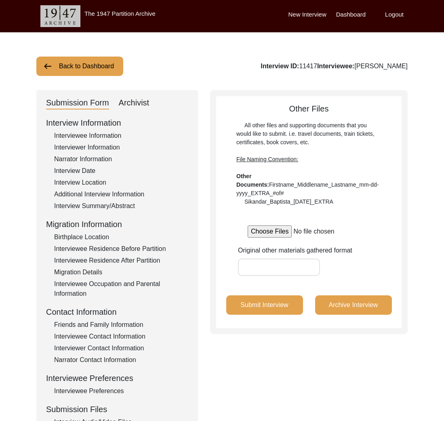
click at [104, 72] on button "Back to Dashboard" at bounding box center [79, 66] width 87 height 19
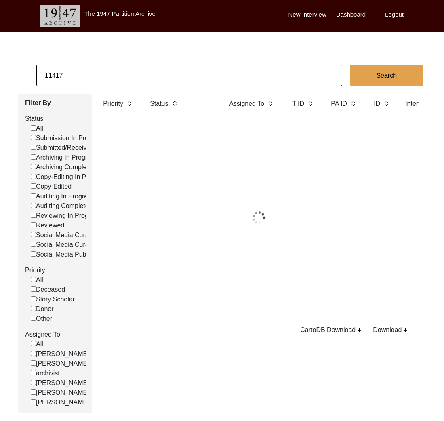
click at [118, 78] on input "11417" at bounding box center [189, 75] width 306 height 21
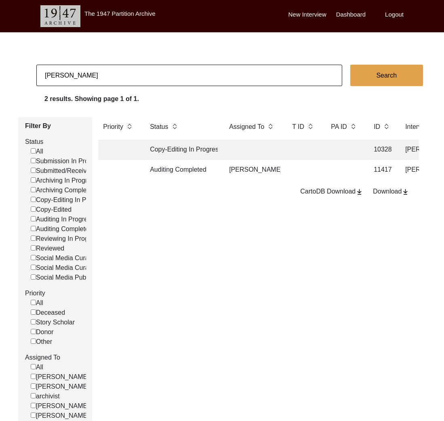
type input "Narayani Ghosal"
checkbox input "false"
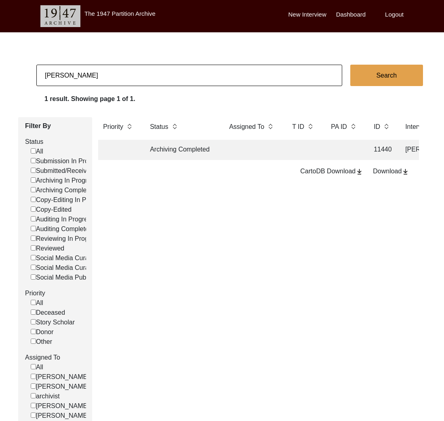
click at [192, 153] on td "Archiving Completed" at bounding box center [181, 150] width 73 height 20
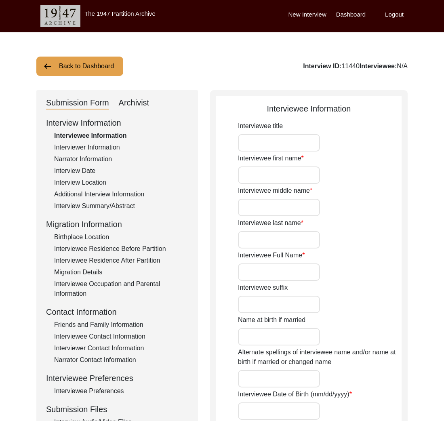
type input "Mrs."
type input "Narayani Ghosal"
type input "Narayani"
type input "Ghosal"
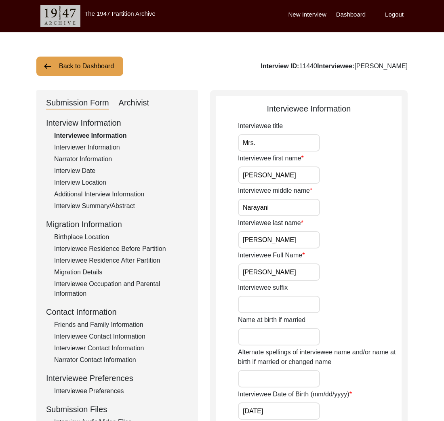
click at [84, 148] on div "Interviewer Information" at bounding box center [121, 148] width 134 height 10
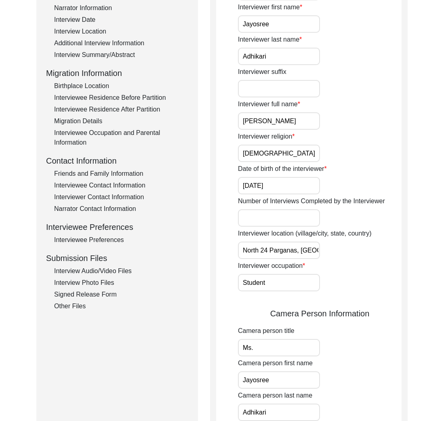
scroll to position [177, 0]
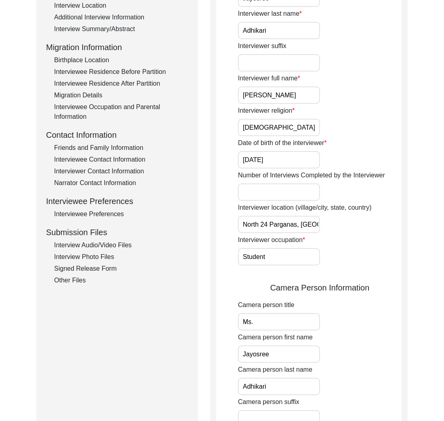
click at [102, 247] on div "Interview Audio/Video Files" at bounding box center [121, 245] width 134 height 10
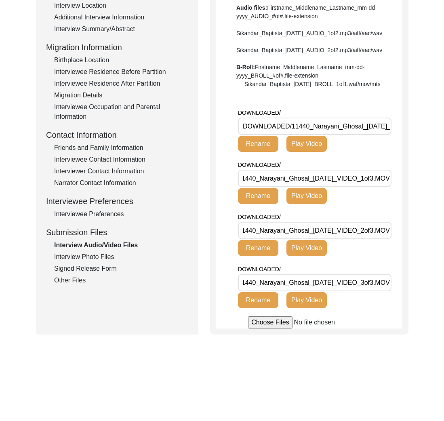
scroll to position [0, 67]
click at [93, 260] on div "Interview Photo Files" at bounding box center [121, 257] width 134 height 10
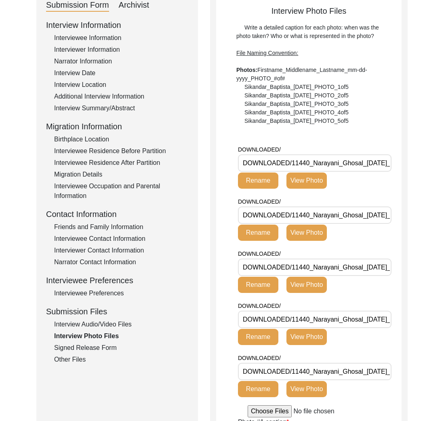
scroll to position [0, 0]
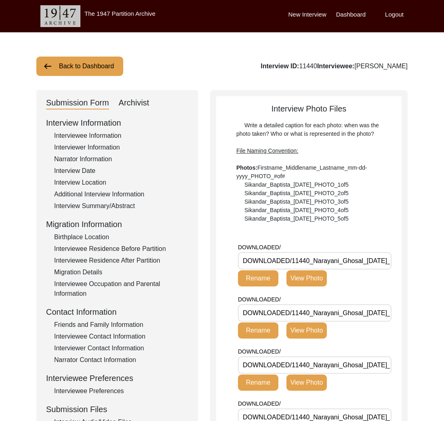
click at [136, 107] on div "Archivist" at bounding box center [134, 103] width 31 height 13
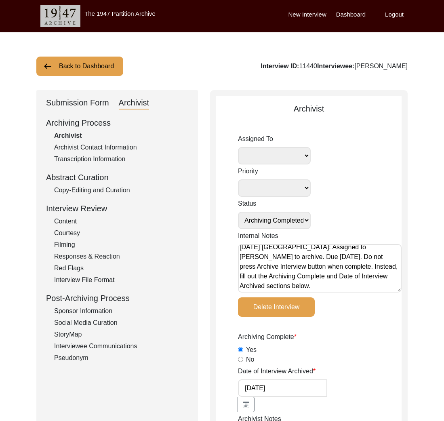
click at [77, 104] on div "Submission Form" at bounding box center [77, 103] width 63 height 13
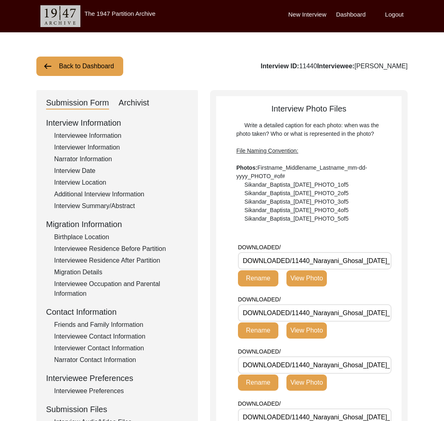
click at [120, 69] on button "Back to Dashboard" at bounding box center [79, 66] width 87 height 19
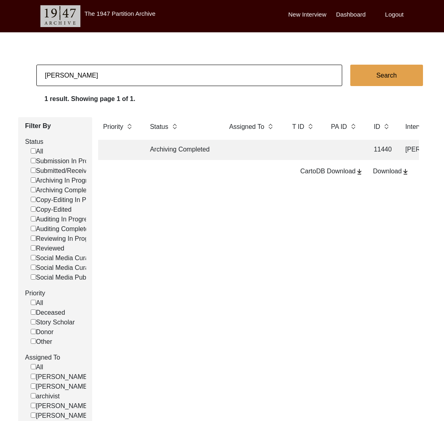
click at [313, 16] on label "New Interview" at bounding box center [308, 14] width 38 height 9
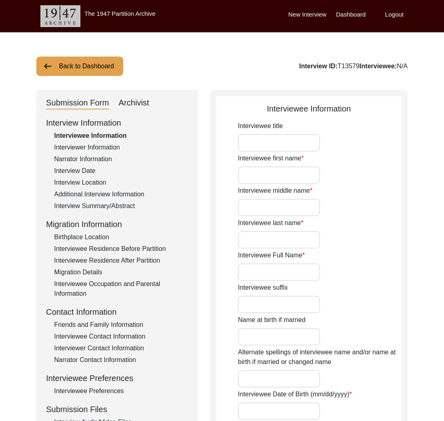
click at [274, 177] on input "Interviewee first name" at bounding box center [279, 175] width 82 height 17
click at [268, 211] on input "Interviewee middle name" at bounding box center [279, 207] width 82 height 17
click at [262, 209] on input "Bhattacharya" at bounding box center [279, 207] width 82 height 17
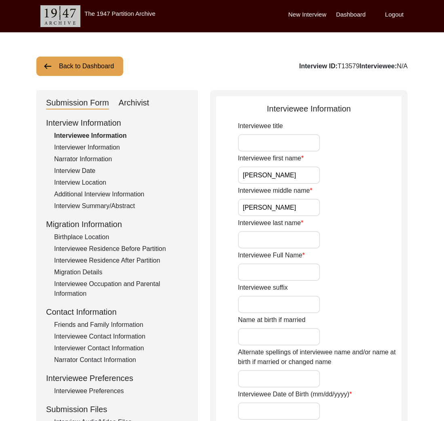
click at [268, 236] on input "Interviewee last name" at bounding box center [279, 239] width 82 height 17
paste input "Bhattacharya"
click at [266, 207] on input "Bhattacharya" at bounding box center [279, 207] width 82 height 17
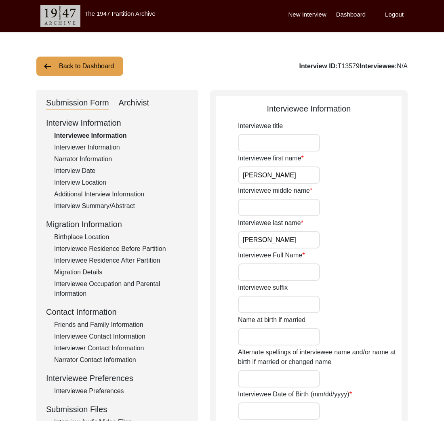
click at [278, 275] on input "Interviewee Full Name" at bounding box center [279, 272] width 82 height 17
paste input "Bhattacharya"
click at [241, 272] on input "Bhattacharya" at bounding box center [279, 272] width 82 height 17
click at [347, 332] on div "Name at birth if married" at bounding box center [320, 330] width 164 height 30
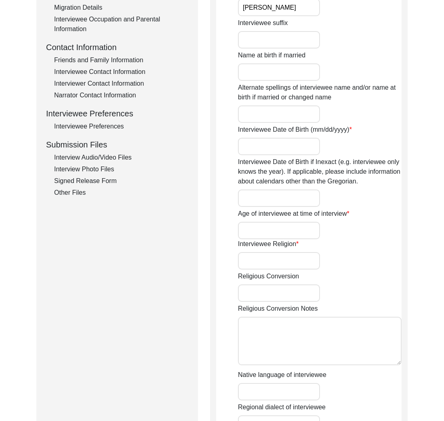
scroll to position [515, 0]
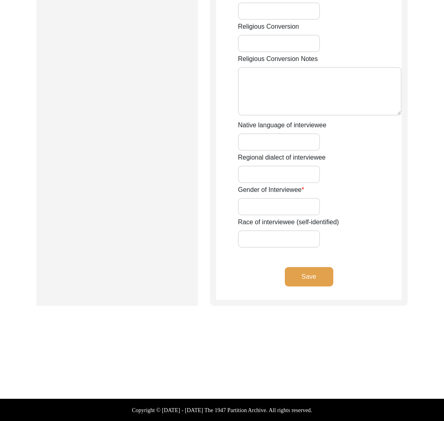
click at [305, 271] on button "Save" at bounding box center [309, 276] width 49 height 19
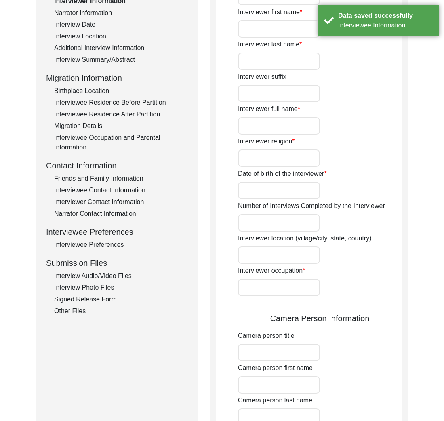
scroll to position [0, 0]
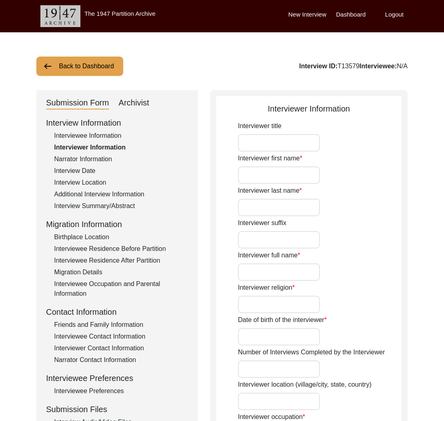
click at [78, 183] on div "Interview Location" at bounding box center [121, 183] width 134 height 10
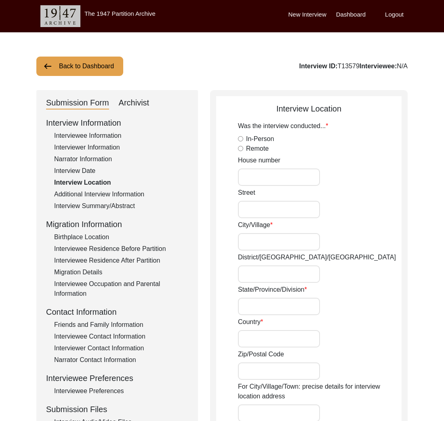
click at [88, 168] on div "Interview Date" at bounding box center [121, 171] width 134 height 10
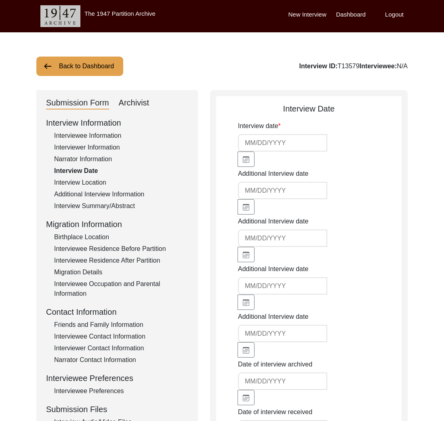
click at [282, 138] on input at bounding box center [282, 142] width 89 height 17
click at [348, 221] on div "Additional Interview date" at bounding box center [320, 240] width 164 height 46
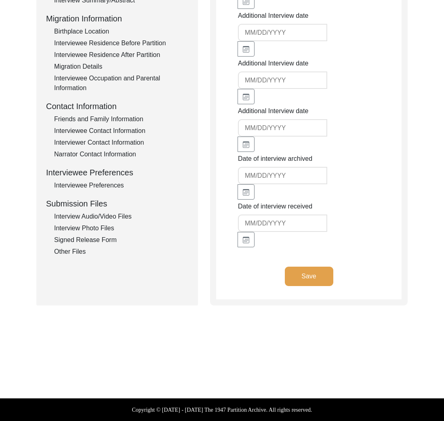
click at [313, 281] on button "Save" at bounding box center [309, 276] width 49 height 19
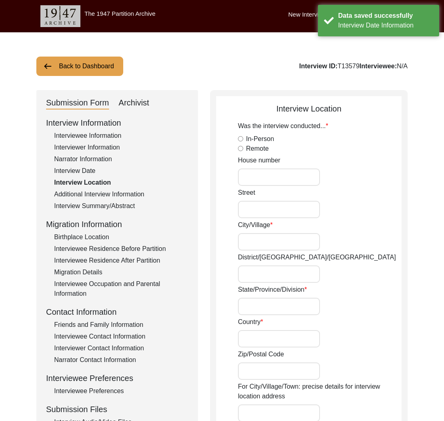
click at [83, 173] on div "Interview Date" at bounding box center [121, 171] width 134 height 10
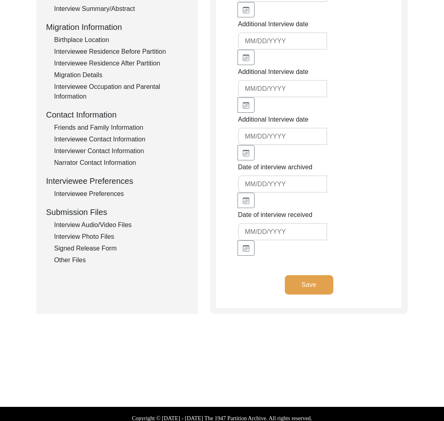
click at [103, 249] on div "Signed Release Form" at bounding box center [121, 249] width 134 height 10
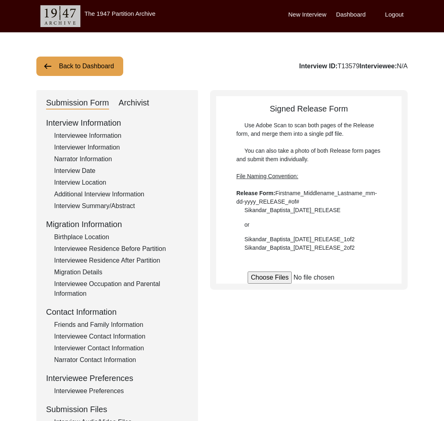
click at [103, 145] on div "Interviewer Information" at bounding box center [121, 148] width 134 height 10
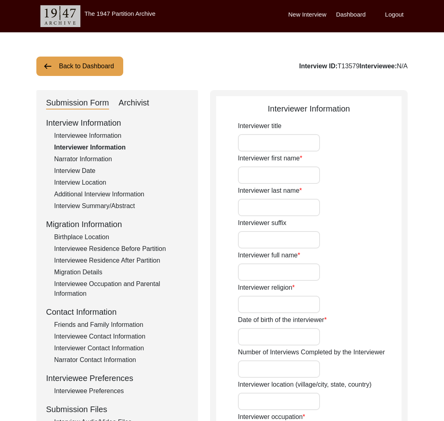
click at [92, 162] on div "Narrator Information" at bounding box center [121, 159] width 134 height 10
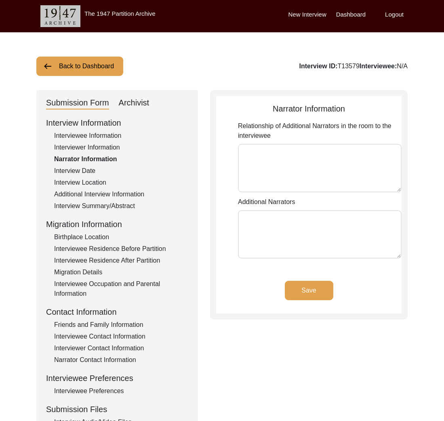
click at [87, 171] on div "Interview Date" at bounding box center [121, 171] width 134 height 10
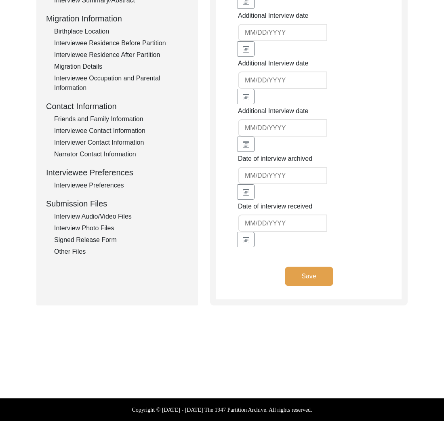
click at [81, 236] on div "Signed Release Form" at bounding box center [121, 240] width 134 height 10
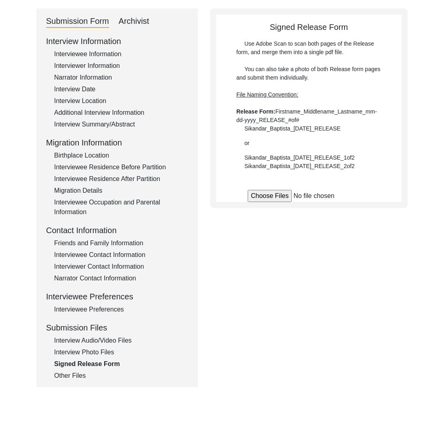
scroll to position [77, 0]
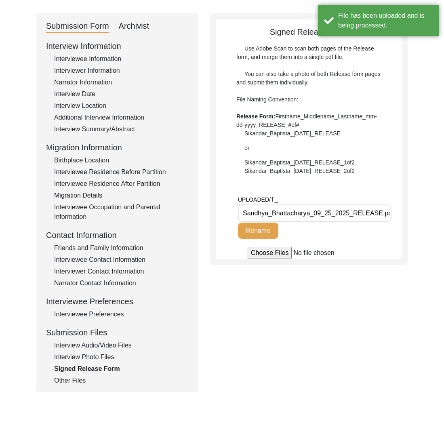
click at [88, 356] on div "Interview Photo Files" at bounding box center [121, 357] width 134 height 10
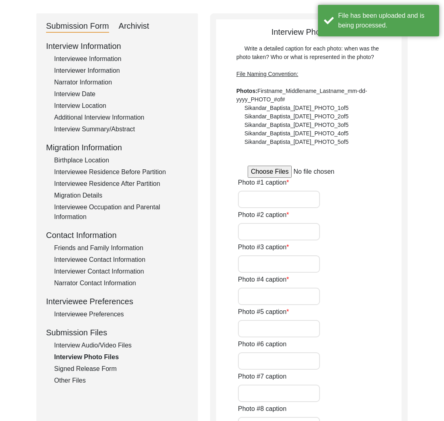
click at [92, 346] on div "Interview Audio/Video Files" at bounding box center [121, 346] width 134 height 10
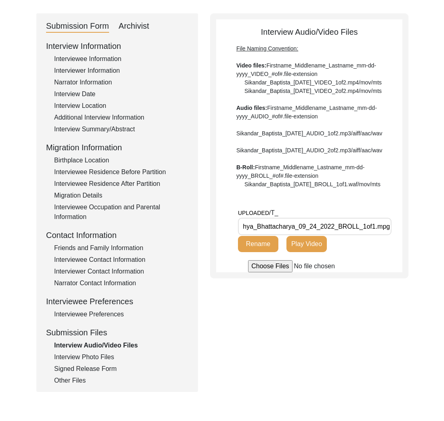
scroll to position [0, 0]
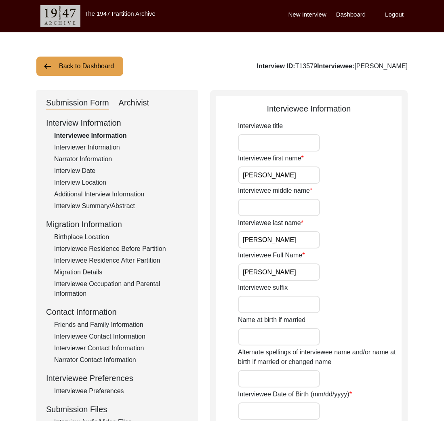
scroll to position [77, 0]
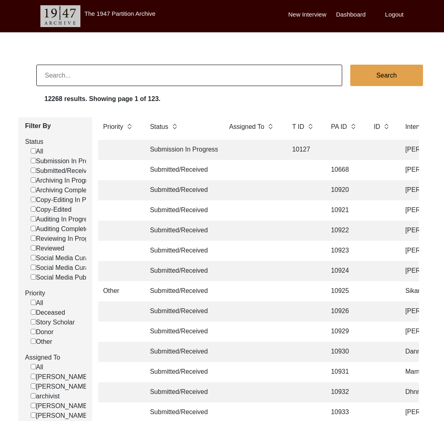
click at [129, 69] on input at bounding box center [189, 75] width 306 height 21
paste input "[PERSON_NAME]"
type input "[PERSON_NAME]"
checkbox input "false"
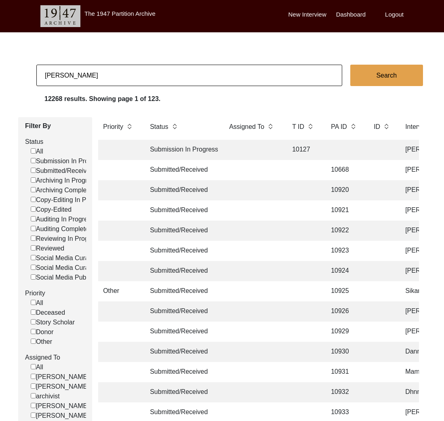
checkbox input "false"
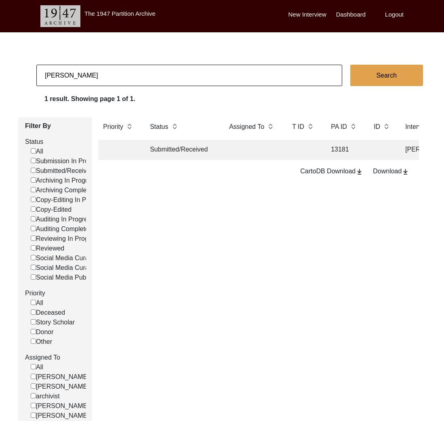
scroll to position [1, 0]
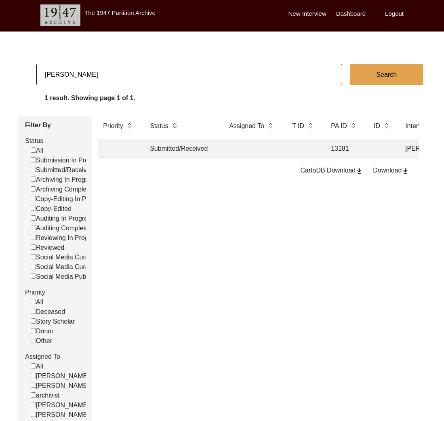
click at [200, 156] on td "Submitted/Received" at bounding box center [181, 149] width 73 height 20
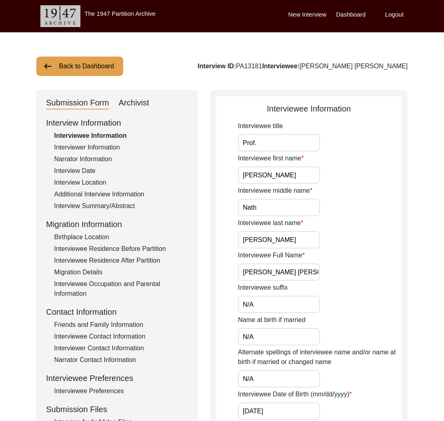
scroll to position [1, 0]
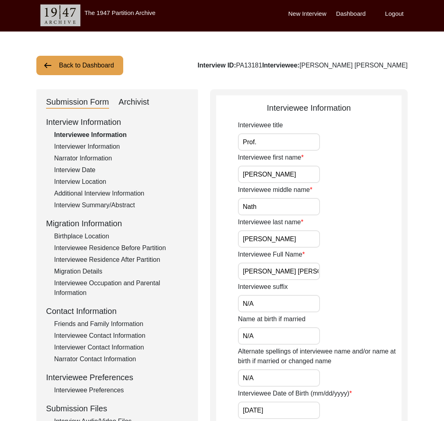
click at [139, 101] on div "Archivist" at bounding box center [134, 102] width 31 height 13
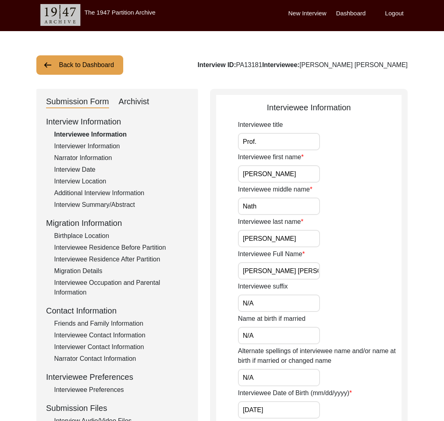
select select "Submitted/Received"
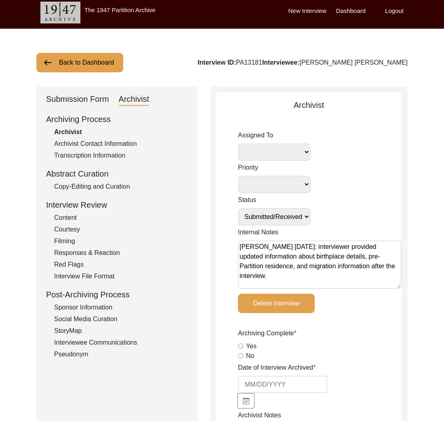
scroll to position [4, 0]
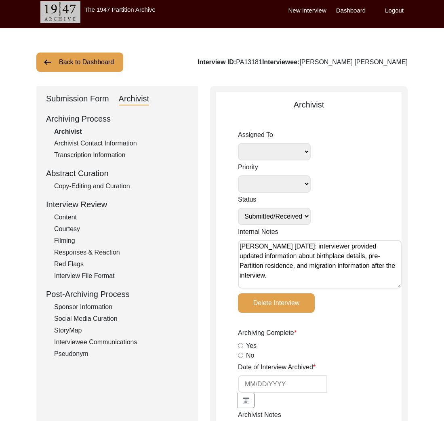
click at [100, 99] on div "Submission Form" at bounding box center [77, 99] width 63 height 13
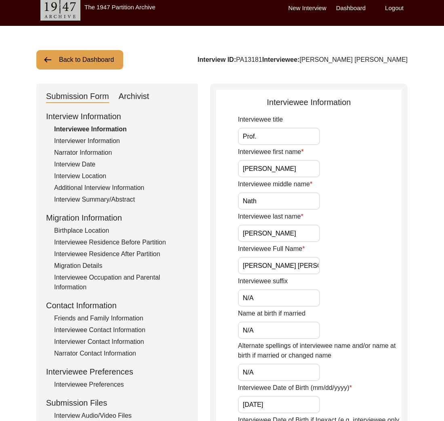
click at [108, 141] on div "Interviewer Information" at bounding box center [121, 141] width 134 height 10
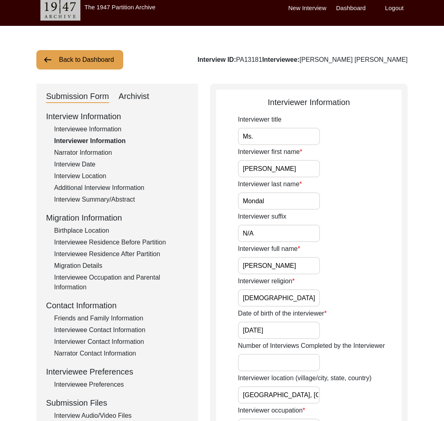
scroll to position [4, 0]
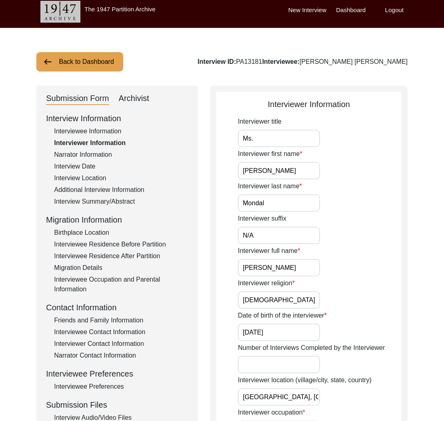
click at [116, 129] on div "Interviewee Information" at bounding box center [121, 132] width 134 height 10
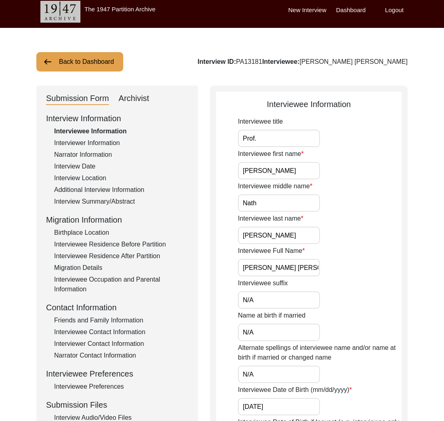
click at [137, 97] on div "Archivist" at bounding box center [134, 98] width 31 height 13
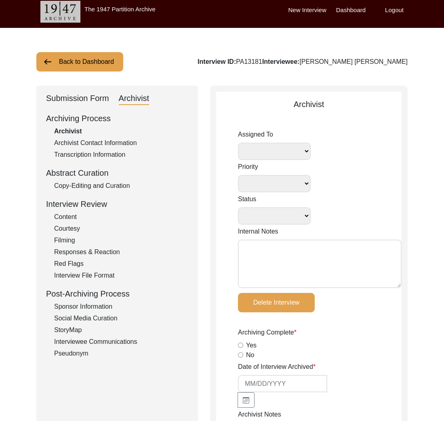
scroll to position [5, 0]
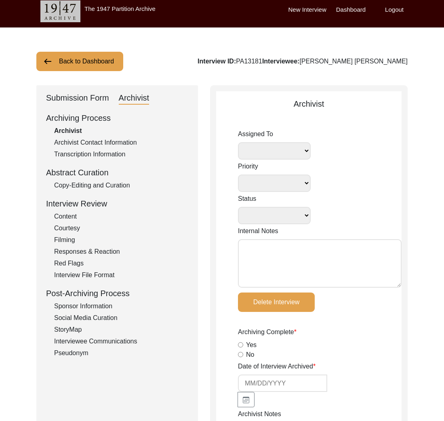
select select
select select "Submitted/Received"
type textarea "[PERSON_NAME] [DATE]: interviewer provided updated information about birthplace…"
radio input "true"
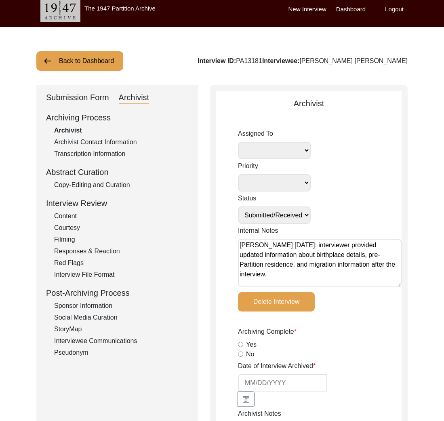
select select
click at [298, 61] on div "Interview ID: PA13181 Interviewee: [PERSON_NAME] [PERSON_NAME]" at bounding box center [303, 61] width 210 height 10
copy div "PA13181"
click at [297, 60] on div "Interview ID: PA13181 Interviewee: [PERSON_NAME] [PERSON_NAME]" at bounding box center [303, 61] width 210 height 10
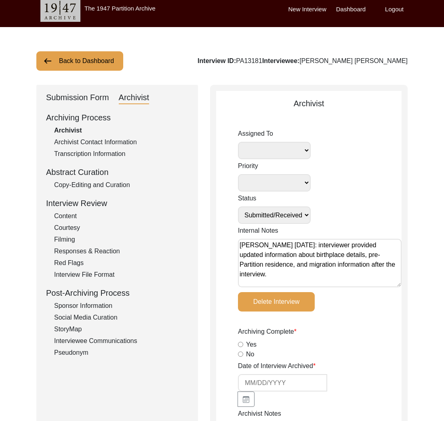
click at [297, 60] on div "Interview ID: PA13181 Interviewee: [PERSON_NAME] [PERSON_NAME]" at bounding box center [303, 61] width 210 height 10
click at [77, 103] on div "Submission Form" at bounding box center [77, 97] width 63 height 13
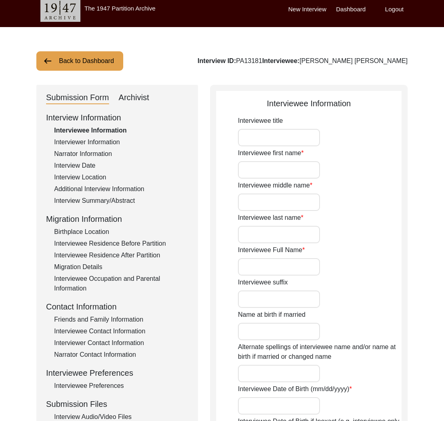
type input "Prof."
type input "[PERSON_NAME]"
type input "Nath"
type input "[PERSON_NAME]"
type input "[PERSON_NAME] [PERSON_NAME]"
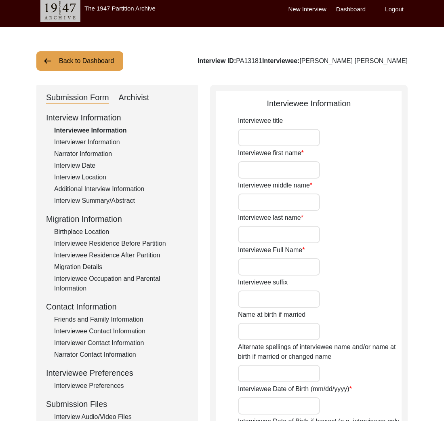
type input "N/A"
type input "[DATE]"
type input "N/A"
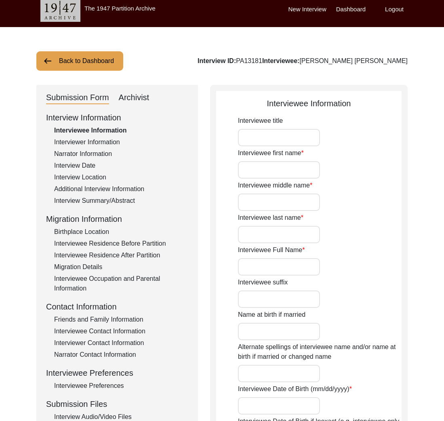
type input "94"
type input "[DEMOGRAPHIC_DATA]"
type input "N/A"
type textarea "N/A"
type input "Bengali"
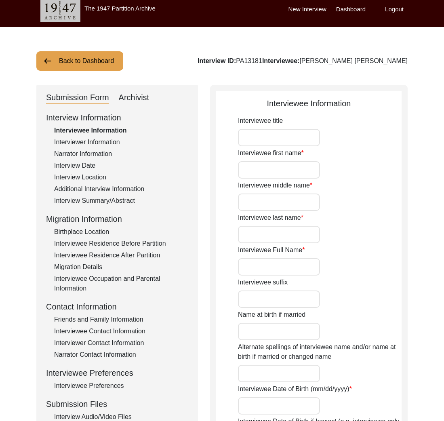
type input "[GEOGRAPHIC_DATA]"
type input "[DEMOGRAPHIC_DATA]"
type input "Bangal"
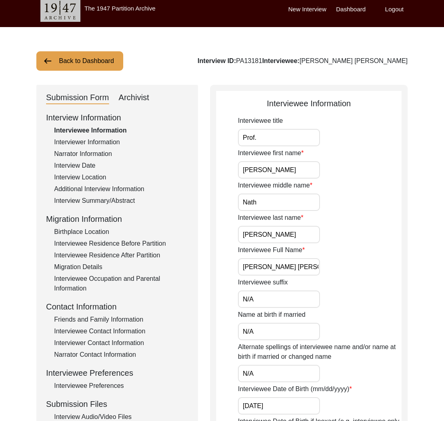
click at [131, 257] on div "Interviewee Residence After Partition" at bounding box center [121, 256] width 134 height 10
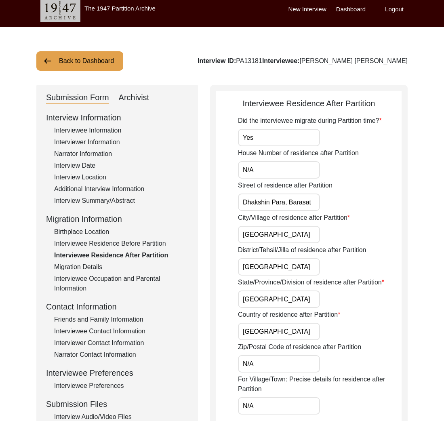
click at [131, 244] on div "Interviewee Residence Before Partition" at bounding box center [121, 244] width 134 height 10
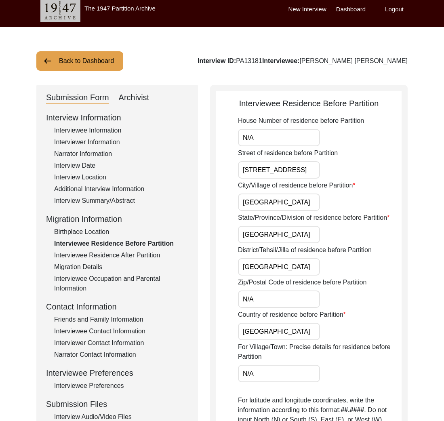
click at [103, 200] on div "Interview Summary/Abstract" at bounding box center [121, 201] width 134 height 10
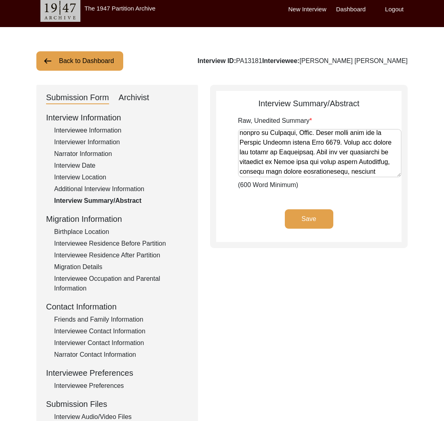
scroll to position [799, 0]
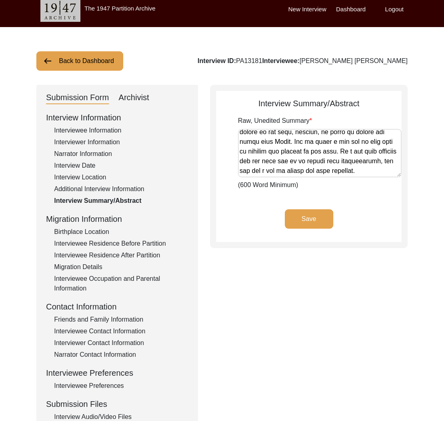
click at [88, 233] on div "Birthplace Location" at bounding box center [121, 232] width 134 height 10
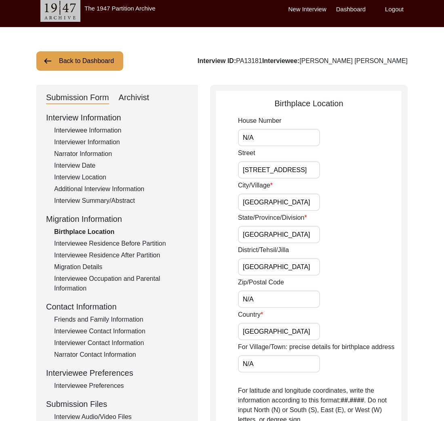
click at [117, 247] on div "Interviewee Residence Before Partition" at bounding box center [121, 244] width 134 height 10
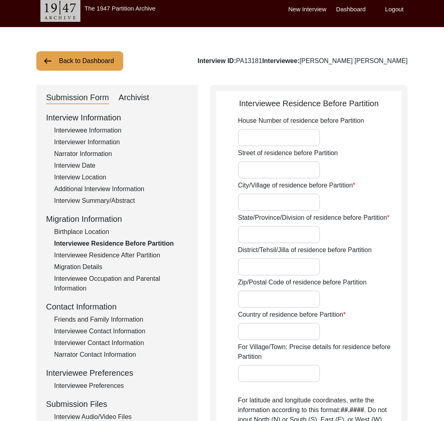
type input "N/A"
type input "[STREET_ADDRESS]"
type input "[GEOGRAPHIC_DATA]"
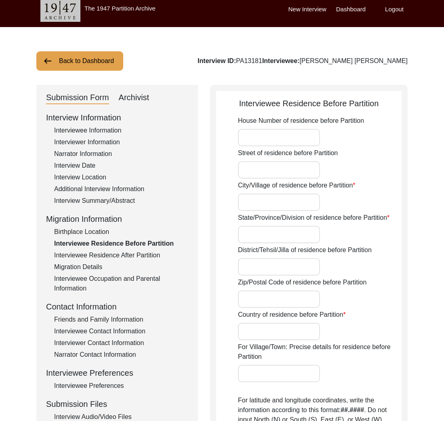
type input "N/A"
type input "[GEOGRAPHIC_DATA]"
type input "N/A"
type input "Wari, [GEOGRAPHIC_DATA], [GEOGRAPHIC_DATA]"
type input "Wari, [GEOGRAPHIC_DATA], [GEOGRAPHIC_DATA]: 23.71763"
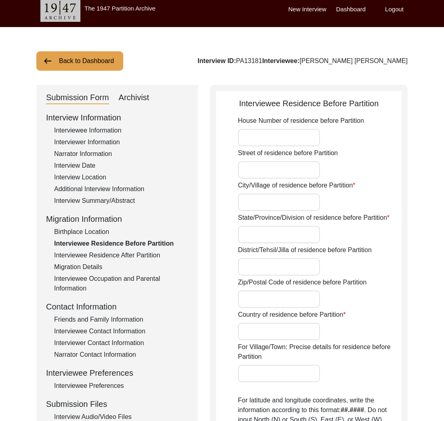
type input "Wari, [GEOGRAPHIC_DATA], [GEOGRAPHIC_DATA]: 90.41114"
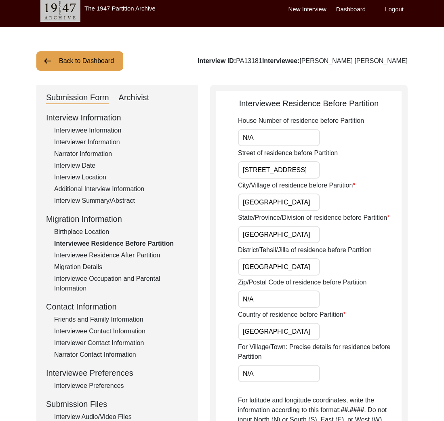
click at [125, 259] on div "Interviewee Residence After Partition" at bounding box center [121, 256] width 134 height 10
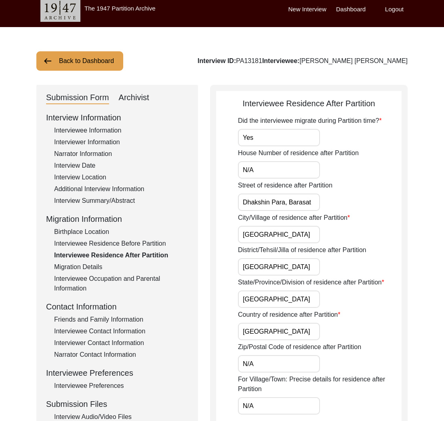
drag, startPoint x: 115, startPoint y: 276, endPoint x: 118, endPoint y: 281, distance: 6.4
click at [115, 276] on div "Interviewee Occupation and Parental Information" at bounding box center [121, 283] width 134 height 19
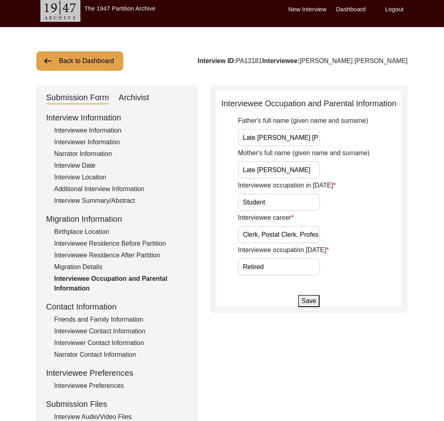
click at [95, 266] on div "Migration Details" at bounding box center [121, 267] width 134 height 10
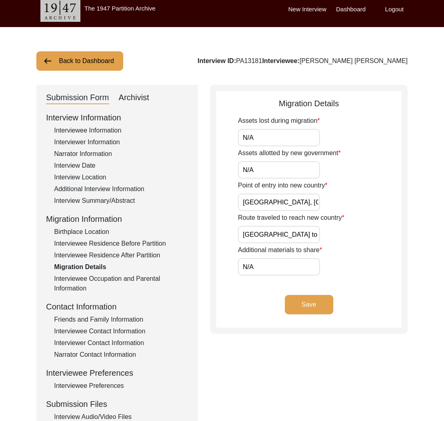
click at [109, 310] on div "Contact Information" at bounding box center [117, 307] width 142 height 12
click at [117, 321] on div "Friends and Family Information" at bounding box center [121, 320] width 134 height 10
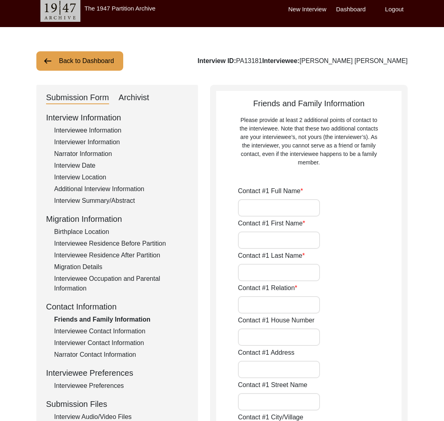
type input "[PERSON_NAME]"
type input "Son"
type input "FE 512/7"
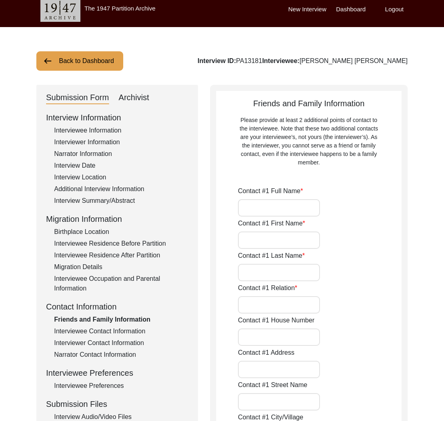
type input "FE 512/7 FE BLOCK SECTOR -3 [GEOGRAPHIC_DATA] - 700106"
type input "FE BLOCK SECTOR -3"
type input "[GEOGRAPHIC_DATA]"
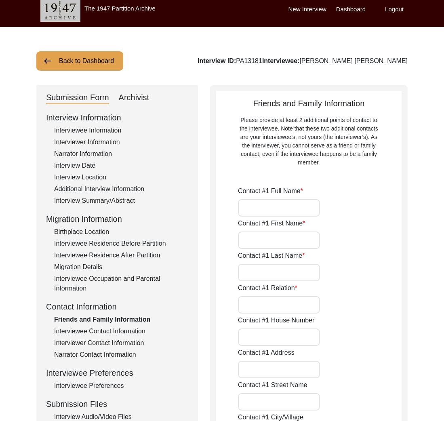
type input "700106"
type input "[GEOGRAPHIC_DATA]"
type input "FE 512/7 FE BLOCK SECTOR -3 [GEOGRAPHIC_DATA] - 700106"
type input "[PHONE_NUMBER]"
type input "[PERSON_NAME][EMAIL_ADDRESS][PERSON_NAME][DOMAIN_NAME]"
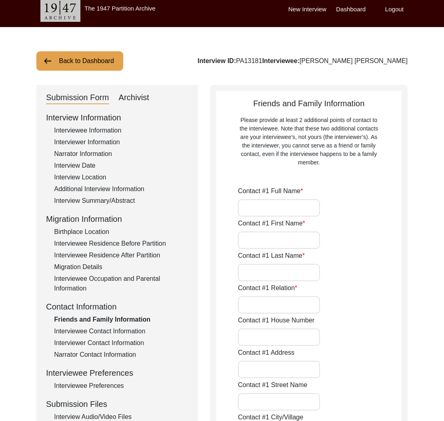
type input "N/A"
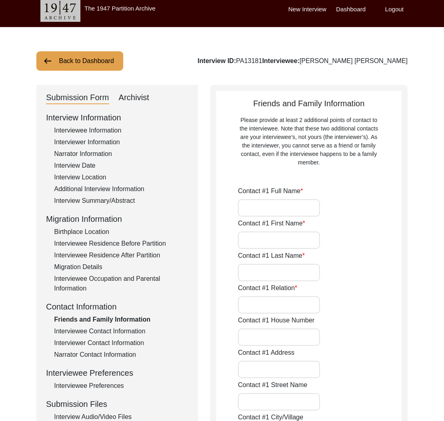
type input "[PERSON_NAME] [PERSON_NAME]"
type input "[PERSON_NAME]"
type input "Sengupta [PERSON_NAME]"
type input "Daughter-in-law"
type input "FE 512/7"
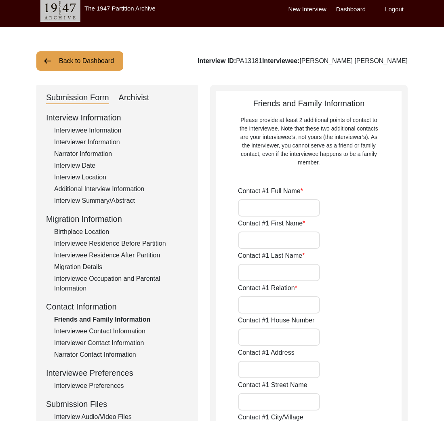
type input "FE 512/7 FE BLOCK SECTOR -3 [GEOGRAPHIC_DATA] - 700106"
type input "FE BLOCK SECTOR -3"
type input "[GEOGRAPHIC_DATA]"
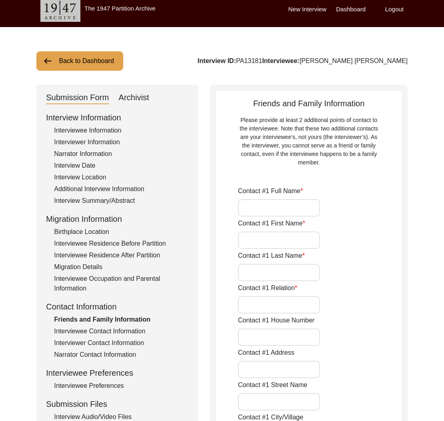
type input "700106"
type input "[GEOGRAPHIC_DATA]"
type input "FE 512/7 FE BLOCK SECTOR -3 [GEOGRAPHIC_DATA] - 700106"
type input "[PHONE_NUMBER]"
type input "[PERSON_NAME][EMAIL_ADDRESS][DOMAIN_NAME]"
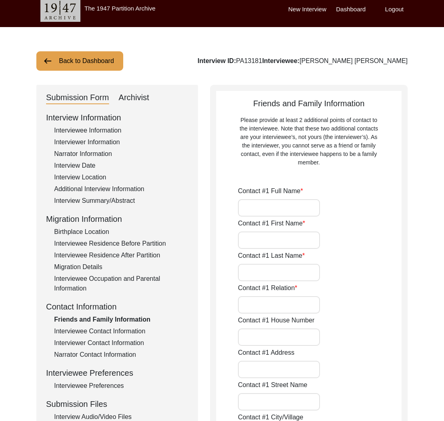
type input "N/A"
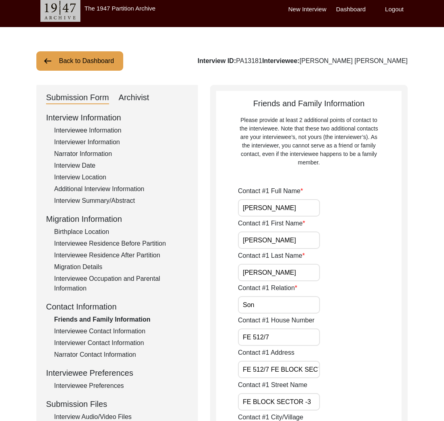
click at [123, 330] on div "Interviewee Contact Information" at bounding box center [121, 332] width 134 height 10
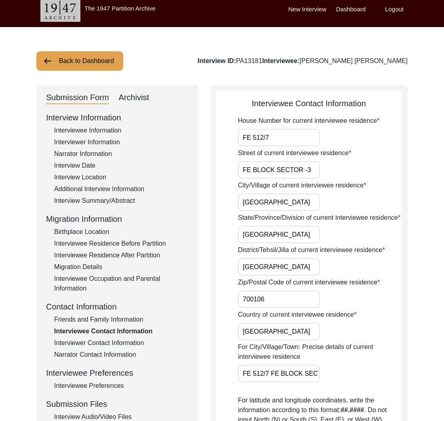
click at [127, 341] on div "Interviewer Contact Information" at bounding box center [121, 343] width 134 height 10
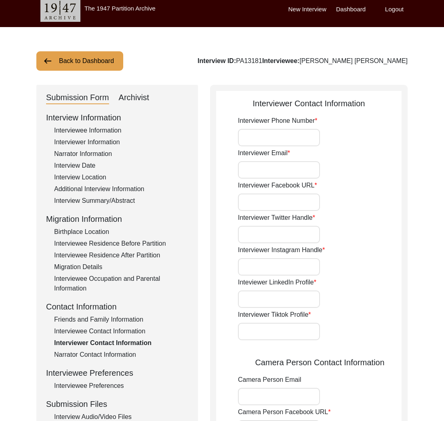
type input "[PHONE_NUMBER]"
type input "[EMAIL_ADDRESS][DOMAIN_NAME]"
type input "N/A"
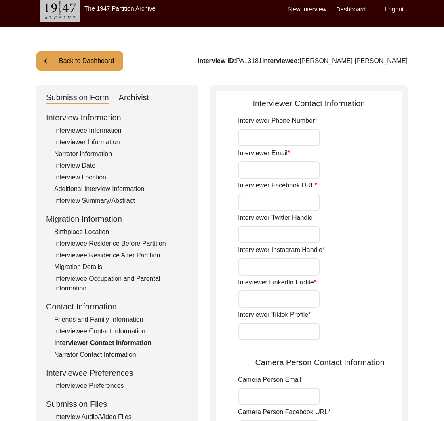
type input "[URL][DOMAIN_NAME][PERSON_NAME]"
type input "N/A"
type input "[EMAIL_ADDRESS][DOMAIN_NAME]"
type input "[URL][DOMAIN_NAME]"
type input "N/A"
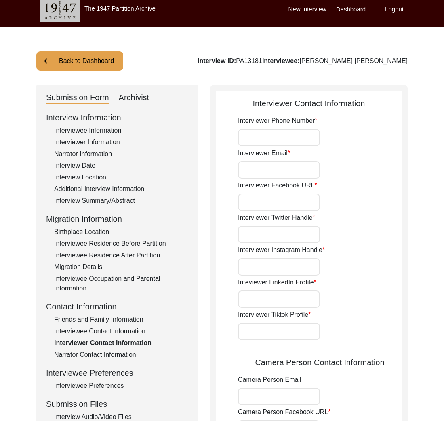
type input "N/A"
type input "[PHONE_NUMBER]"
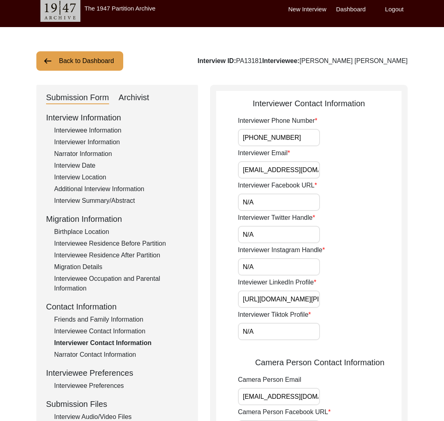
click at [124, 349] on div "Interview Information Interviewee Information Interviewer Information Narrator …" at bounding box center [117, 285] width 142 height 346
click at [122, 353] on div "Narrator Contact Information" at bounding box center [121, 355] width 134 height 10
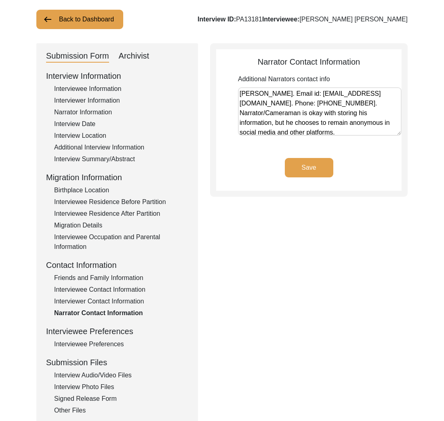
scroll to position [63, 0]
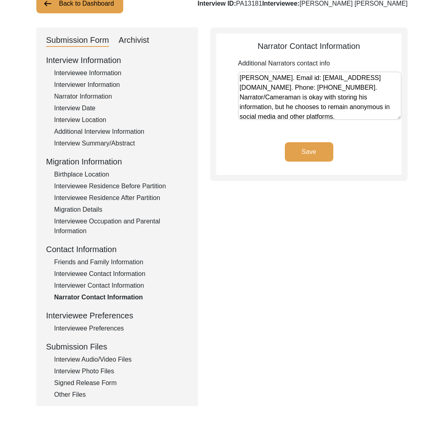
drag, startPoint x: 111, startPoint y: 330, endPoint x: 104, endPoint y: 358, distance: 28.6
click at [111, 330] on div "Interviewee Preferences" at bounding box center [121, 329] width 134 height 10
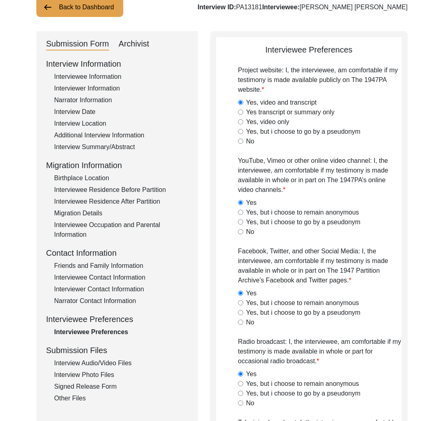
scroll to position [0, 0]
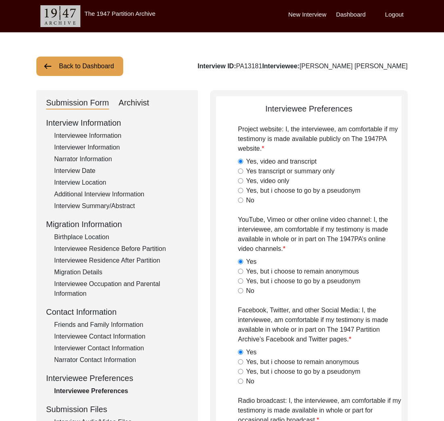
click at [96, 68] on button "Back to Dashboard" at bounding box center [79, 66] width 87 height 19
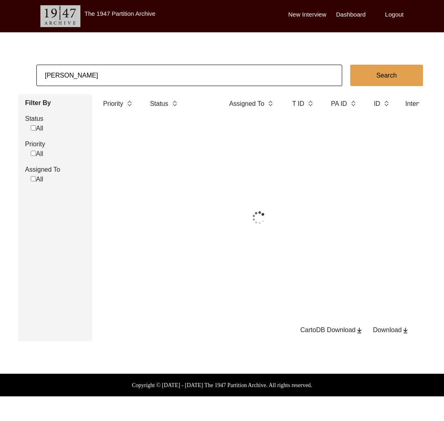
click at [113, 84] on input "[PERSON_NAME]" at bounding box center [189, 75] width 306 height 21
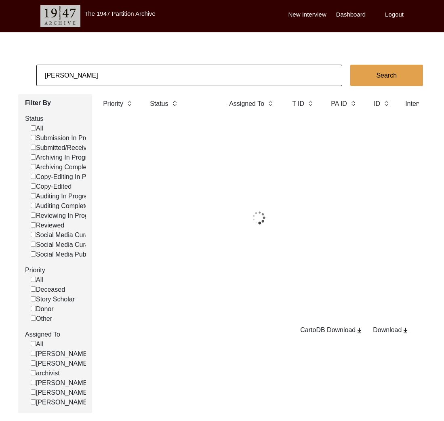
click at [113, 84] on input "[PERSON_NAME]" at bounding box center [189, 75] width 306 height 21
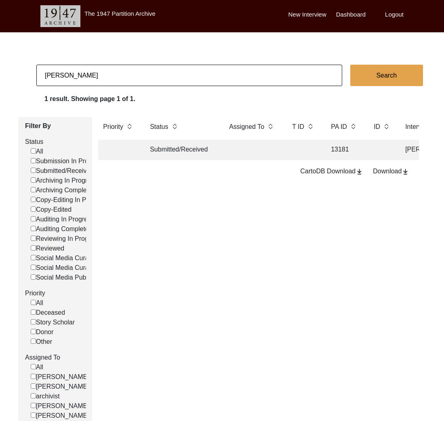
click at [113, 84] on input "[PERSON_NAME]" at bounding box center [189, 75] width 306 height 21
type input "[PERSON_NAME]"
checkbox input "false"
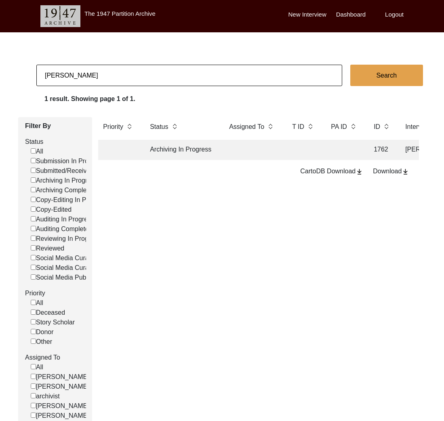
checkbox input "false"
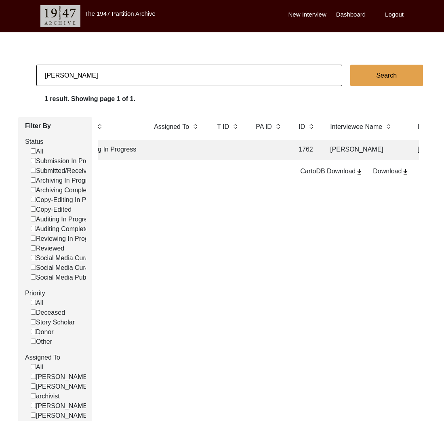
scroll to position [0, 173]
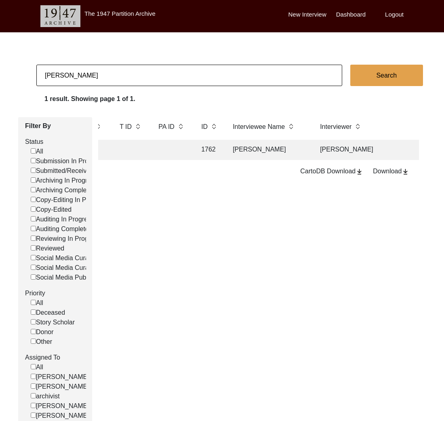
click at [145, 81] on input "[PERSON_NAME]" at bounding box center [189, 75] width 306 height 21
type input "[PERSON_NAME]"
checkbox input "false"
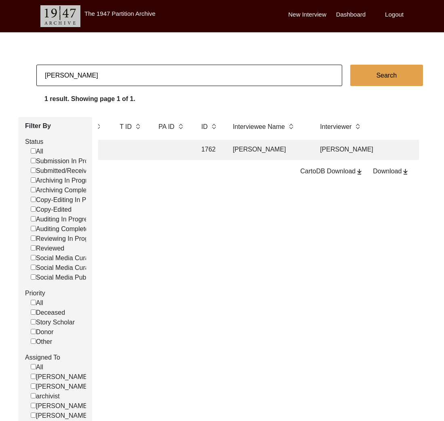
checkbox input "false"
click at [257, 152] on td "[PERSON_NAME]" at bounding box center [268, 150] width 81 height 20
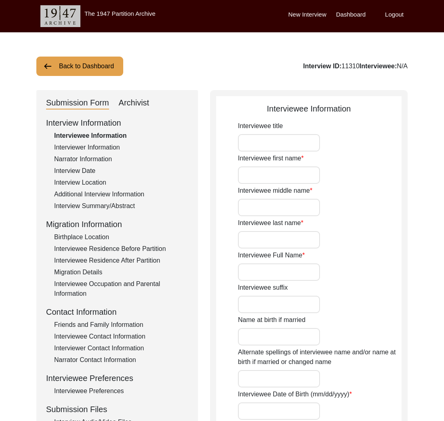
type input "Abdur"
type input "-"
type input "Rahim"
type input "[PERSON_NAME]"
type input "1936"
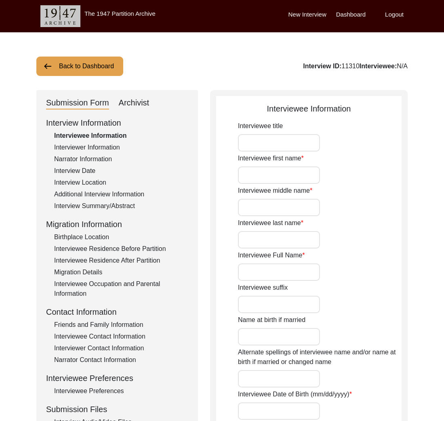
type input "1936"
type input "88"
type input "[DEMOGRAPHIC_DATA]"
type input "Urdu"
type input "Balti"
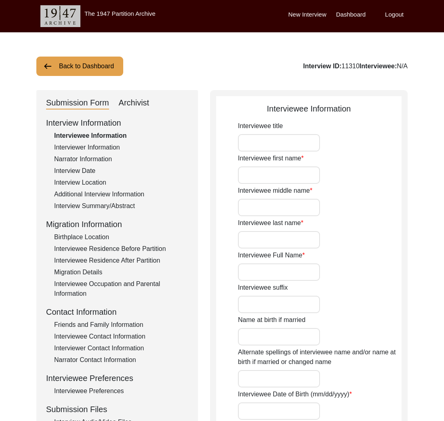
type input "[DEMOGRAPHIC_DATA]"
type input "Balti"
click at [135, 103] on div "Archivist" at bounding box center [134, 103] width 31 height 13
select select "Reviewing In Progress"
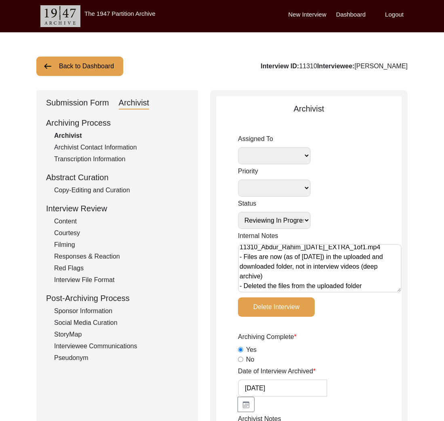
click at [80, 107] on div "Submission Form" at bounding box center [77, 103] width 63 height 13
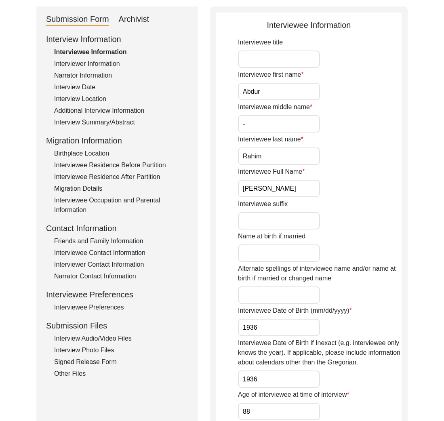
scroll to position [155, 0]
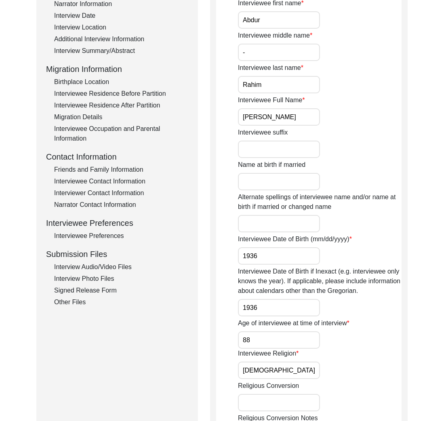
click at [120, 268] on div "Interview Audio/Video Files" at bounding box center [121, 267] width 134 height 10
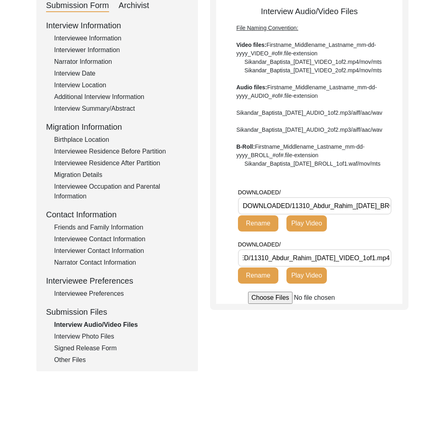
scroll to position [63, 0]
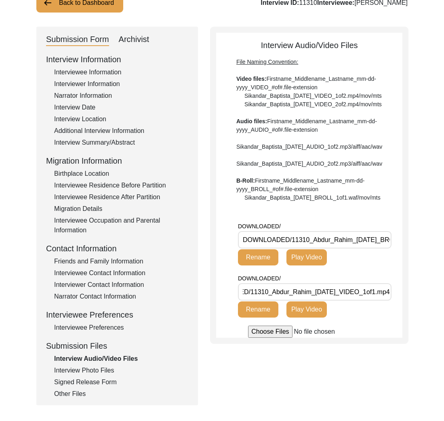
click at [102, 175] on div "Birthplace Location" at bounding box center [121, 174] width 134 height 10
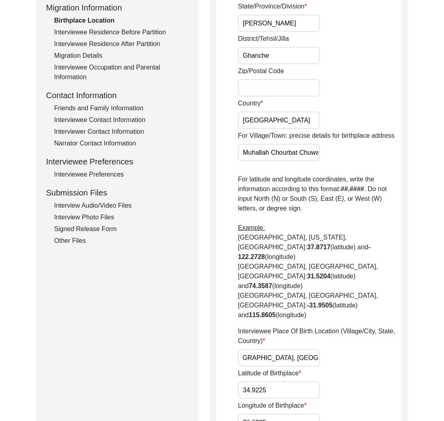
scroll to position [55, 0]
